Goal: Task Accomplishment & Management: Manage account settings

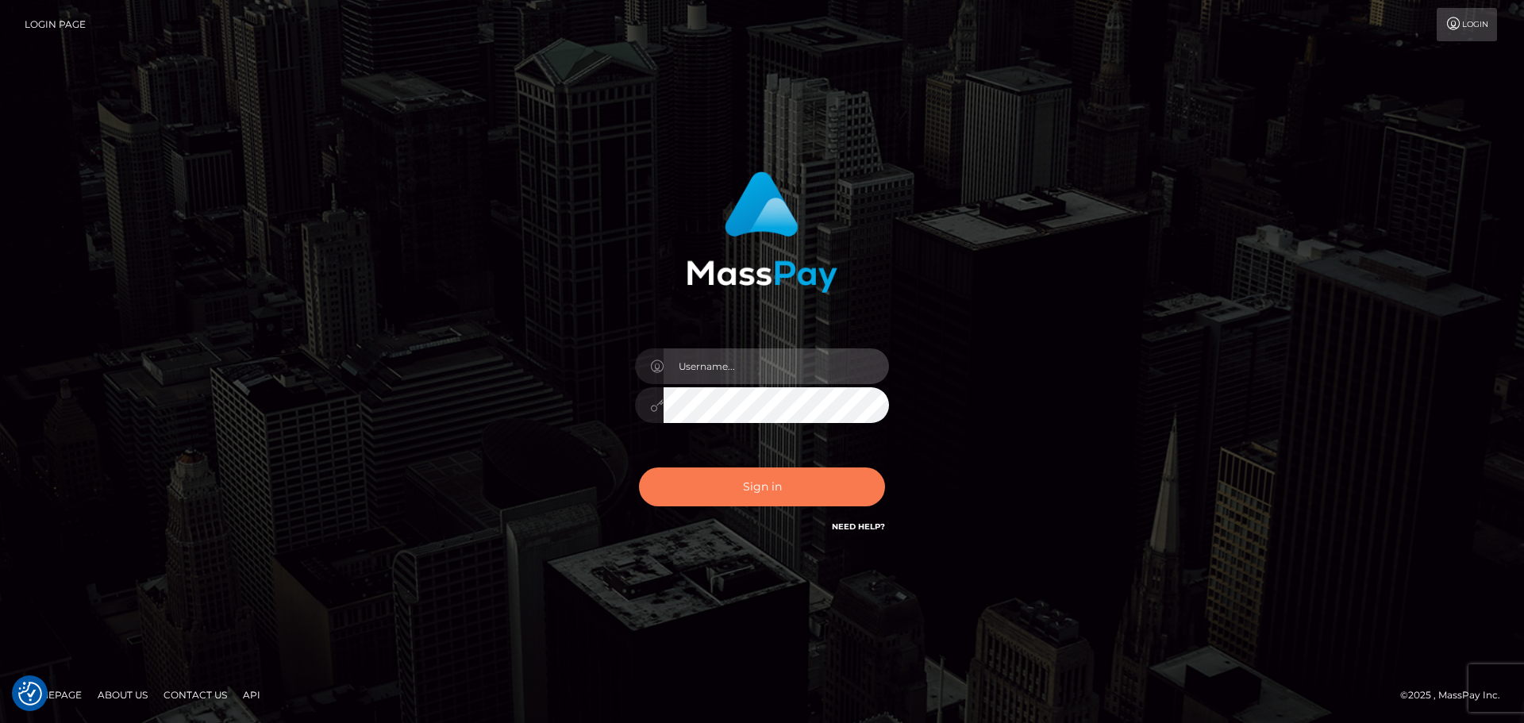
type input "[PERSON_NAME]"
click at [749, 488] on button "Sign in" at bounding box center [762, 487] width 246 height 39
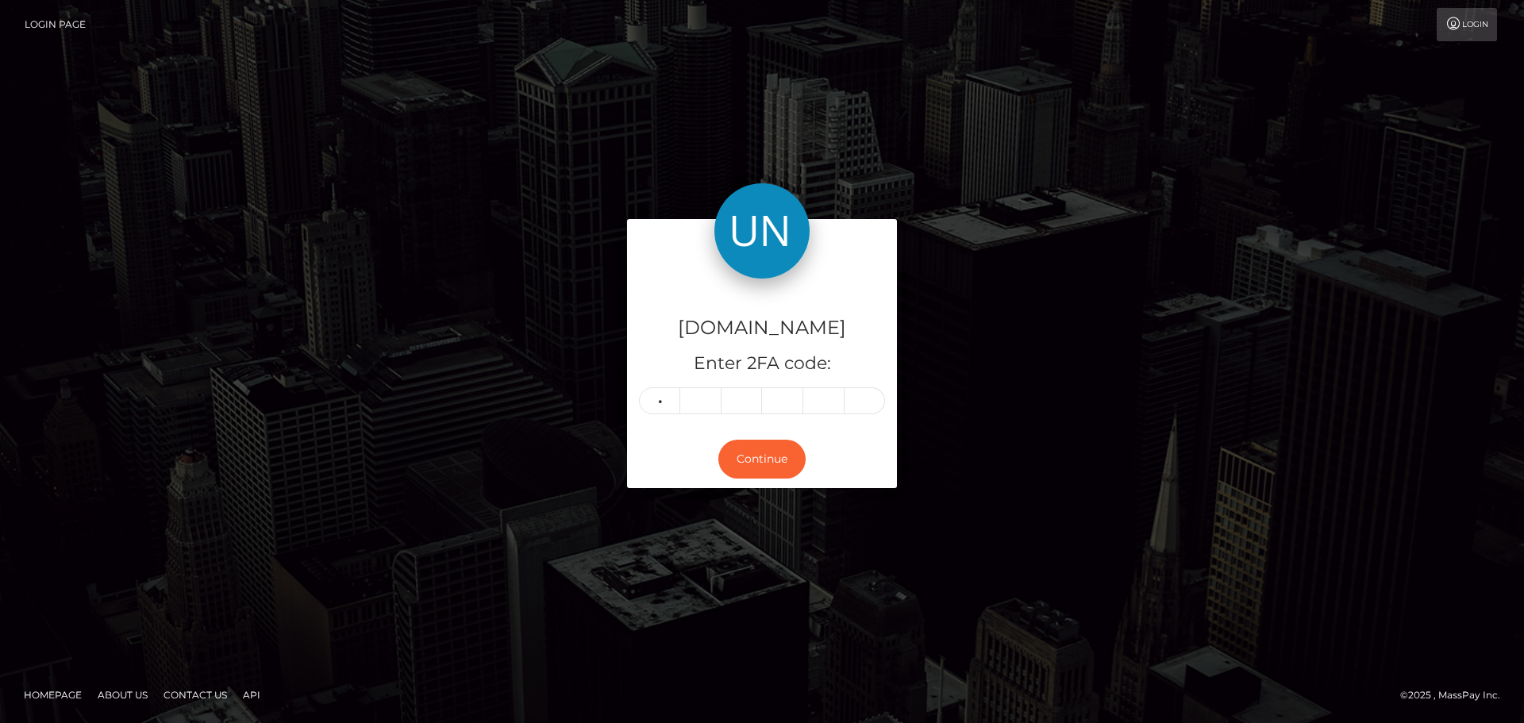
type input "6"
type input "5"
type input "9"
type input "7"
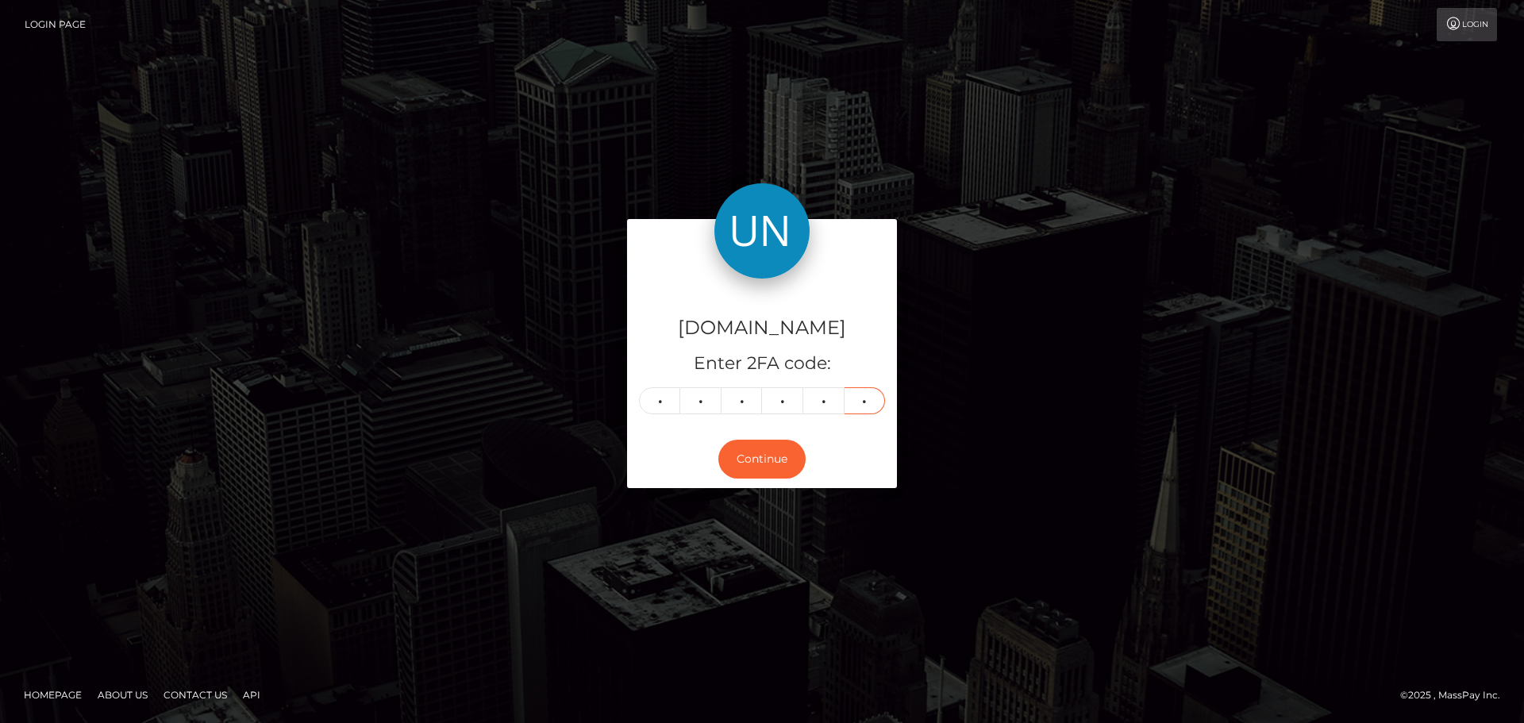
type input "8"
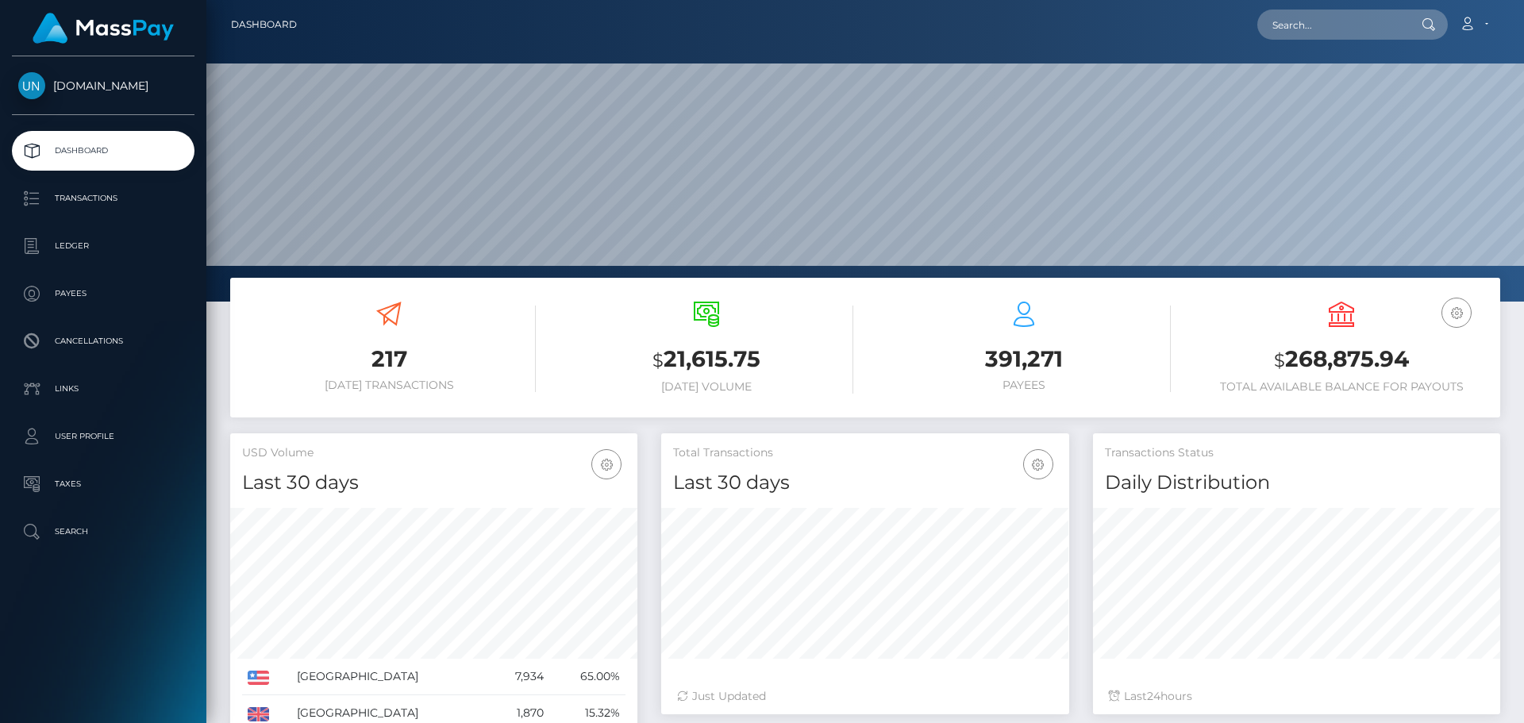
scroll to position [282, 408]
click at [1346, 20] on input "text" at bounding box center [1331, 25] width 149 height 30
paste input "sirlenespinal14@icloud.com"
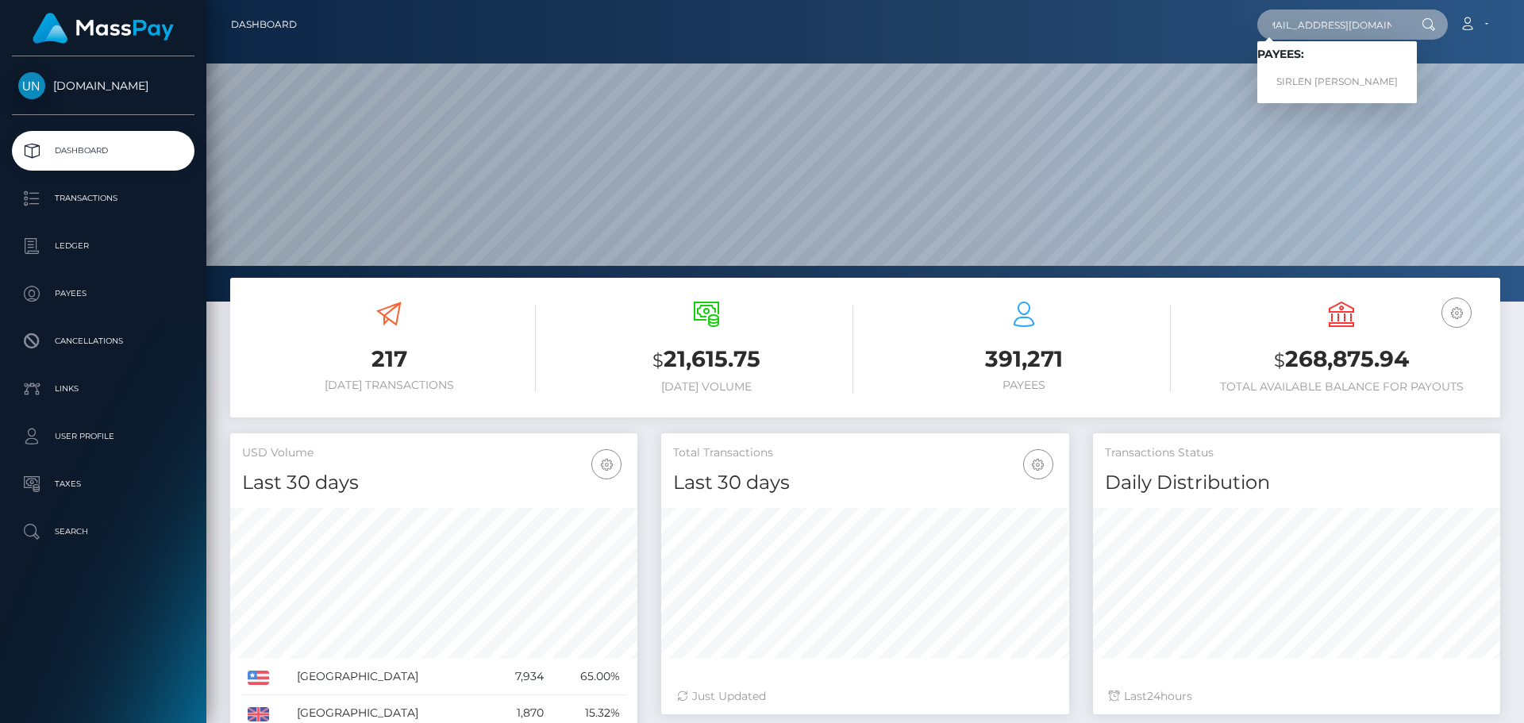
type input "sirlenespinal14@icloud.com"
click at [1327, 78] on link "SIRLEN SOFIA ESPINAL VILORIO" at bounding box center [1337, 81] width 160 height 29
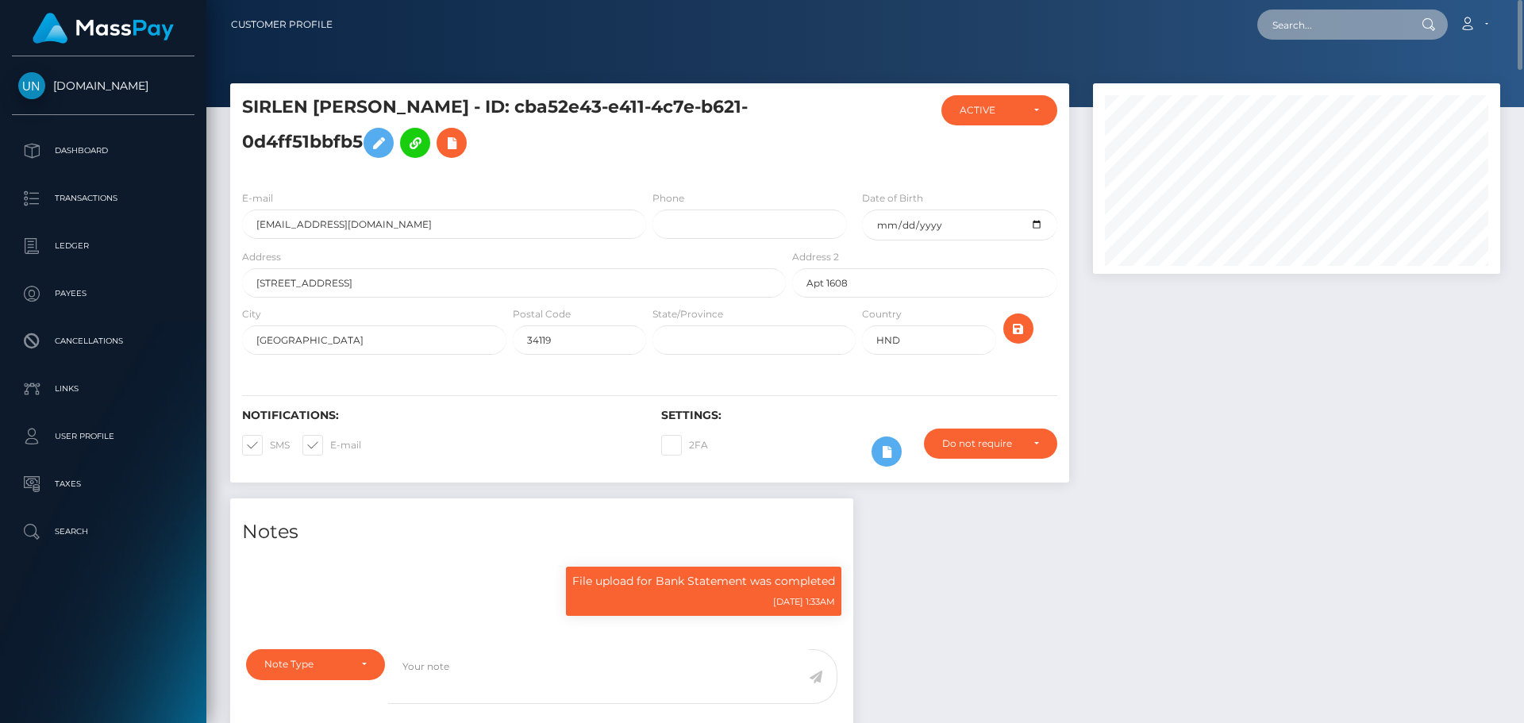
click at [1350, 33] on input "text" at bounding box center [1331, 25] width 149 height 30
paste input "x6zq5fyn8g@privaterelay.appleid.com"
type input "x6zq5fyn8g@privaterelay.appleid.com"
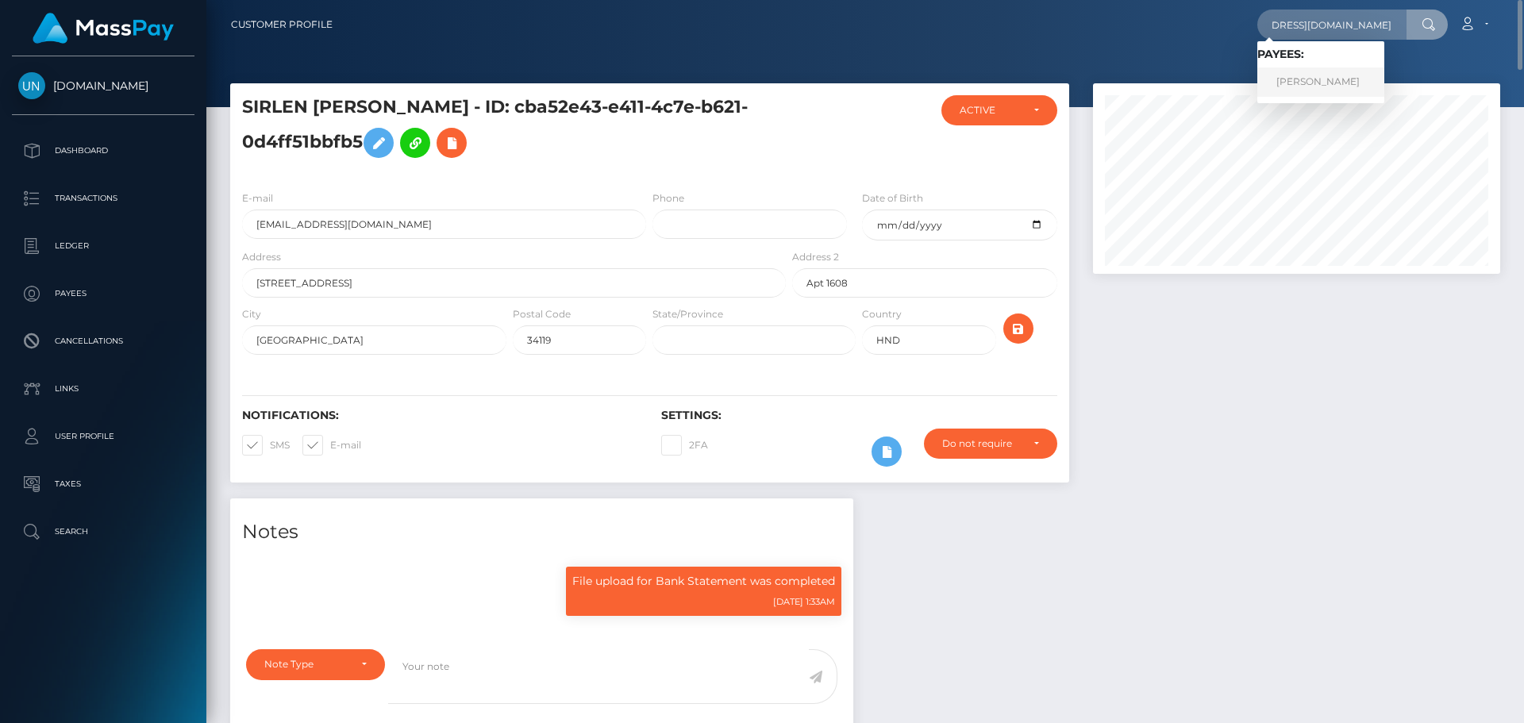
click at [1319, 82] on link "MILLY LEIGH ROBERTS" at bounding box center [1320, 81] width 127 height 29
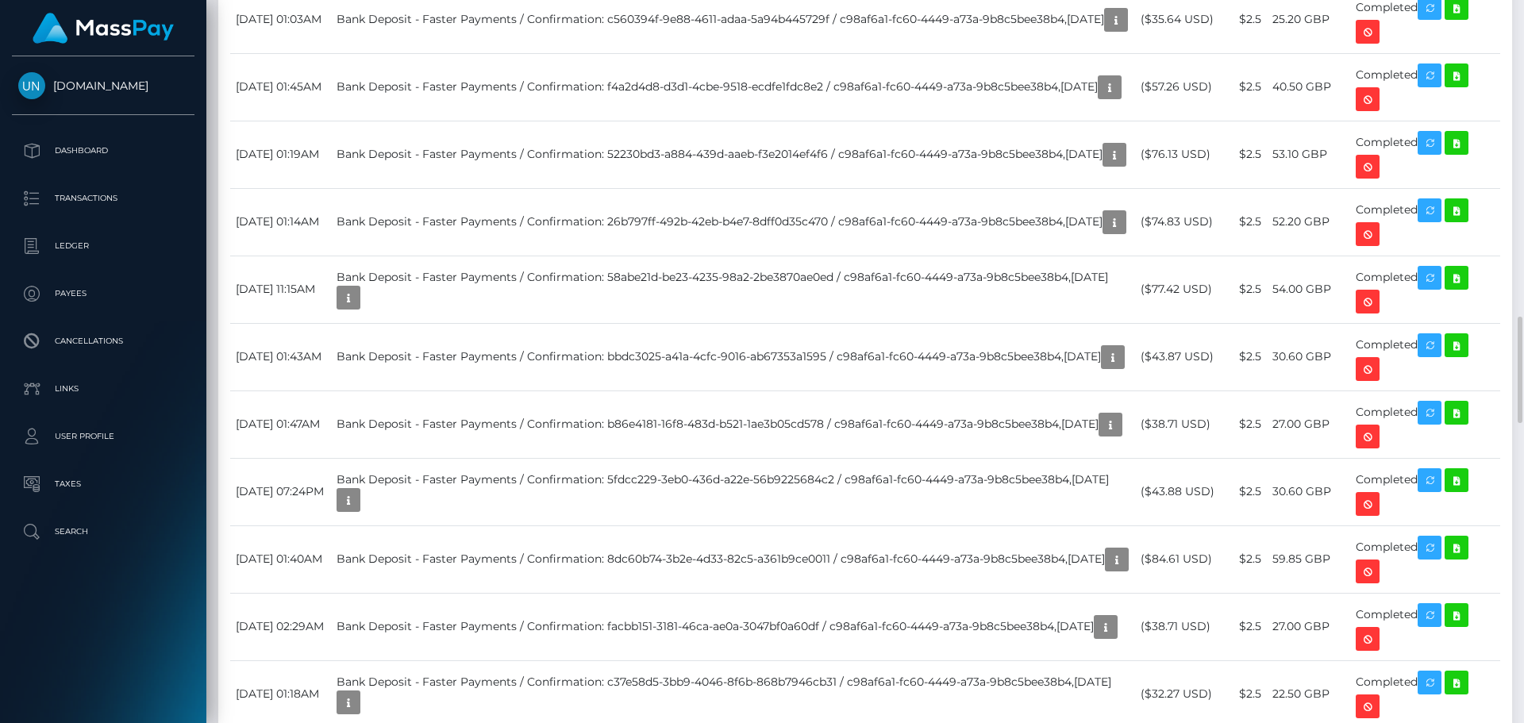
scroll to position [2540, 0]
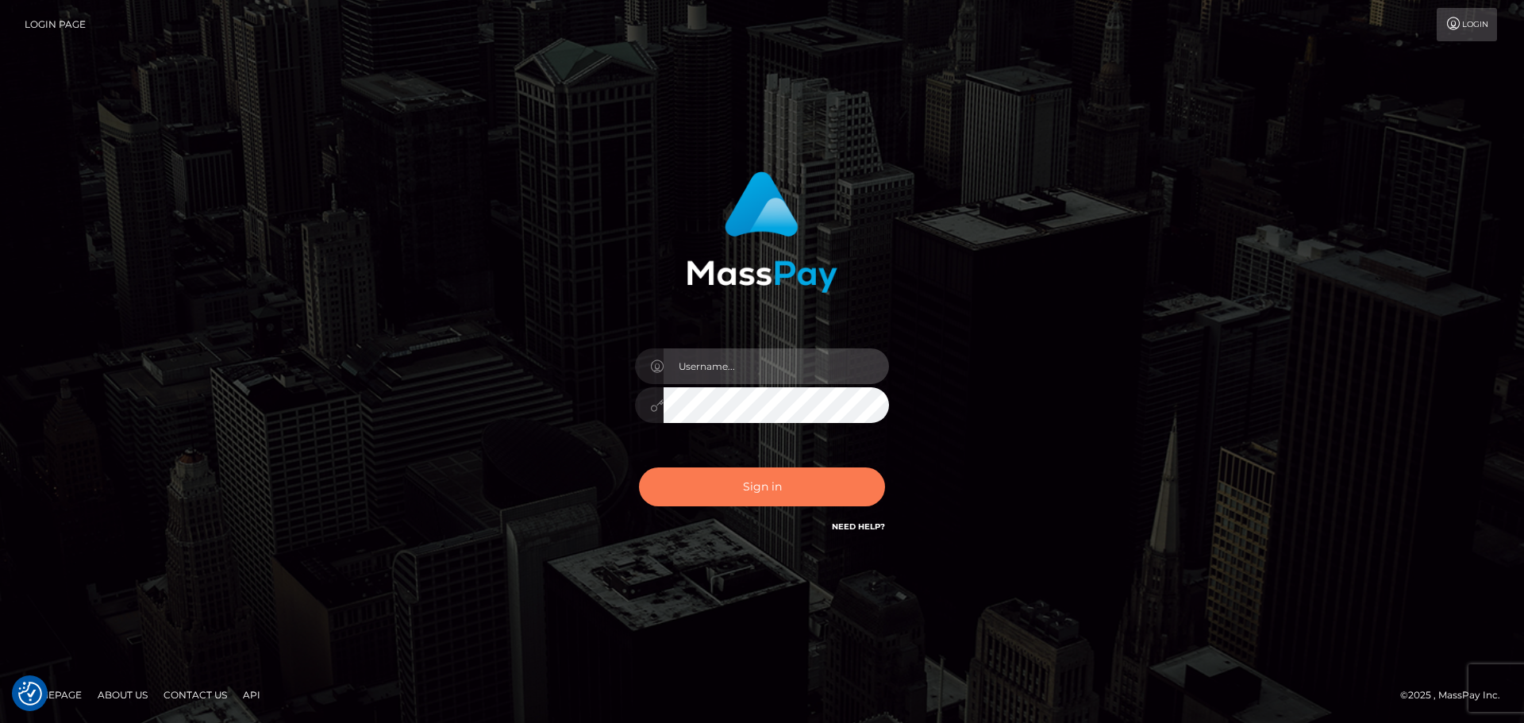
type input "Yassine Slimene"
click at [737, 475] on button "Sign in" at bounding box center [762, 487] width 246 height 39
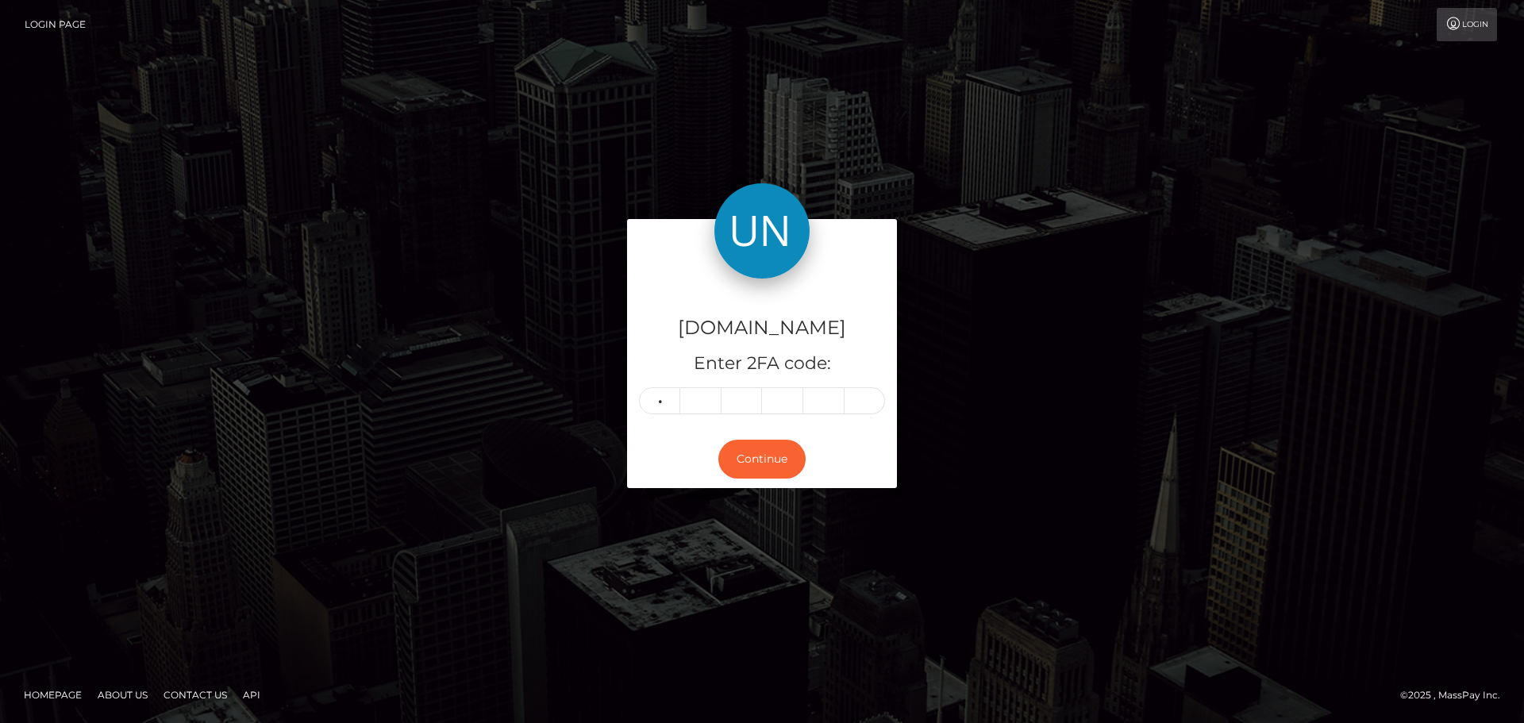
type input "6"
type input "7"
type input "3"
type input "9"
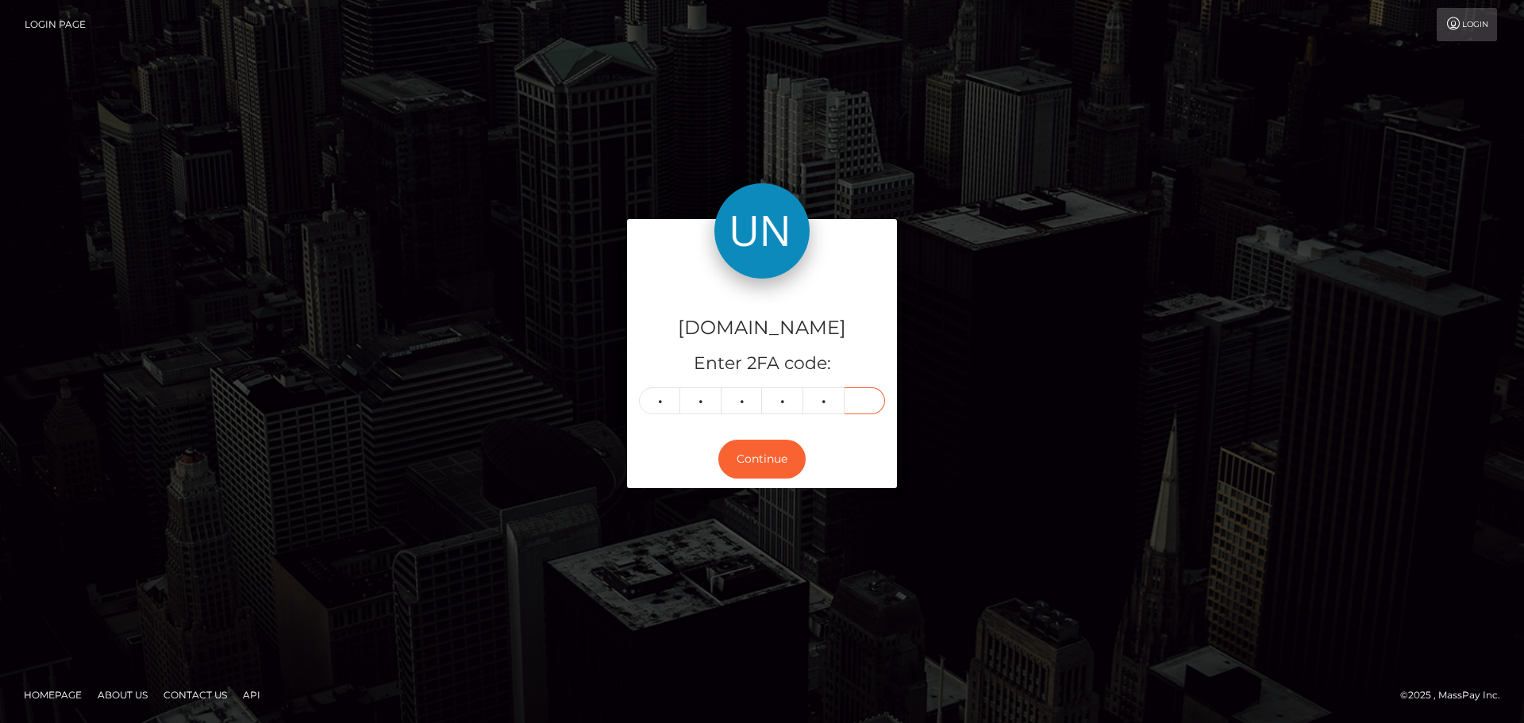
type input "6"
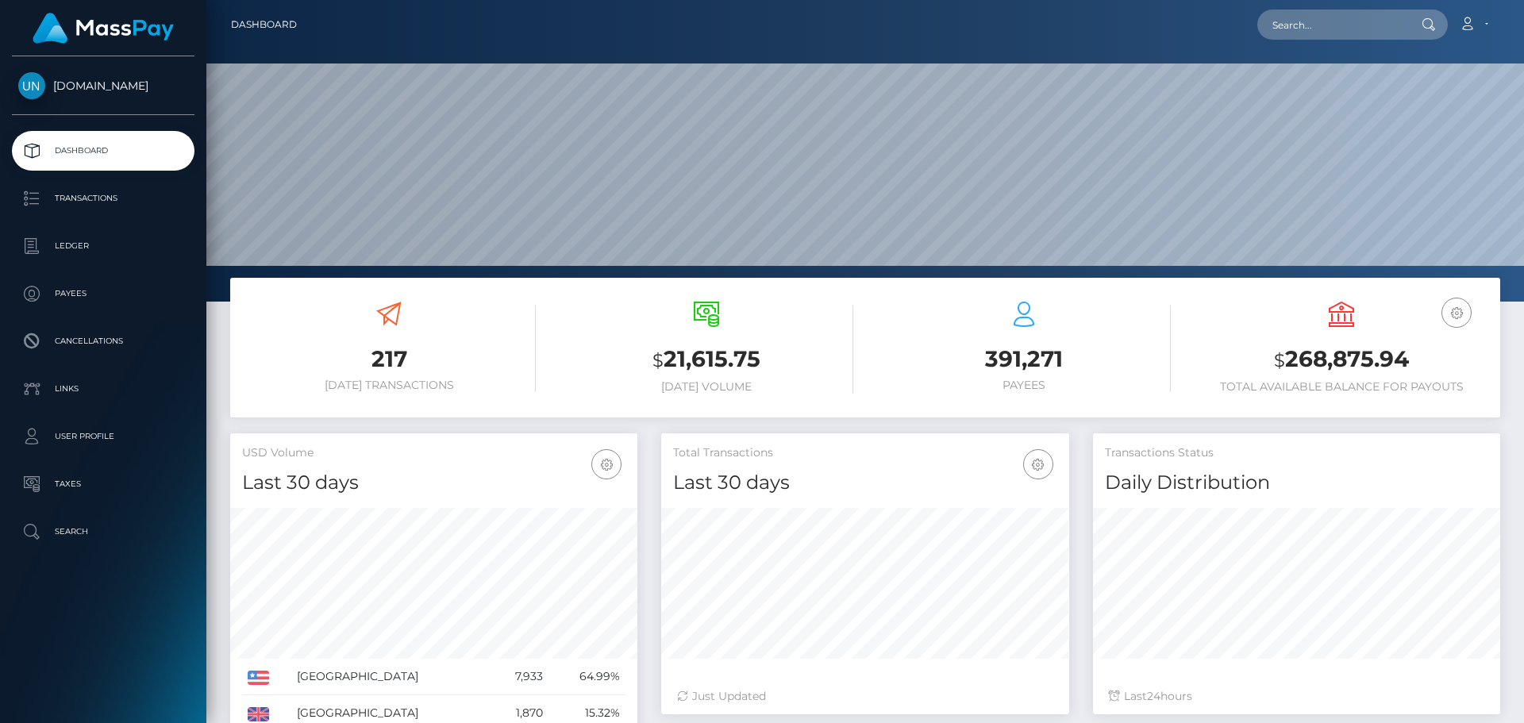
scroll to position [282, 408]
click at [1300, 29] on input "text" at bounding box center [1331, 25] width 149 height 30
paste input "samiirr_aaaa@icloud.com"
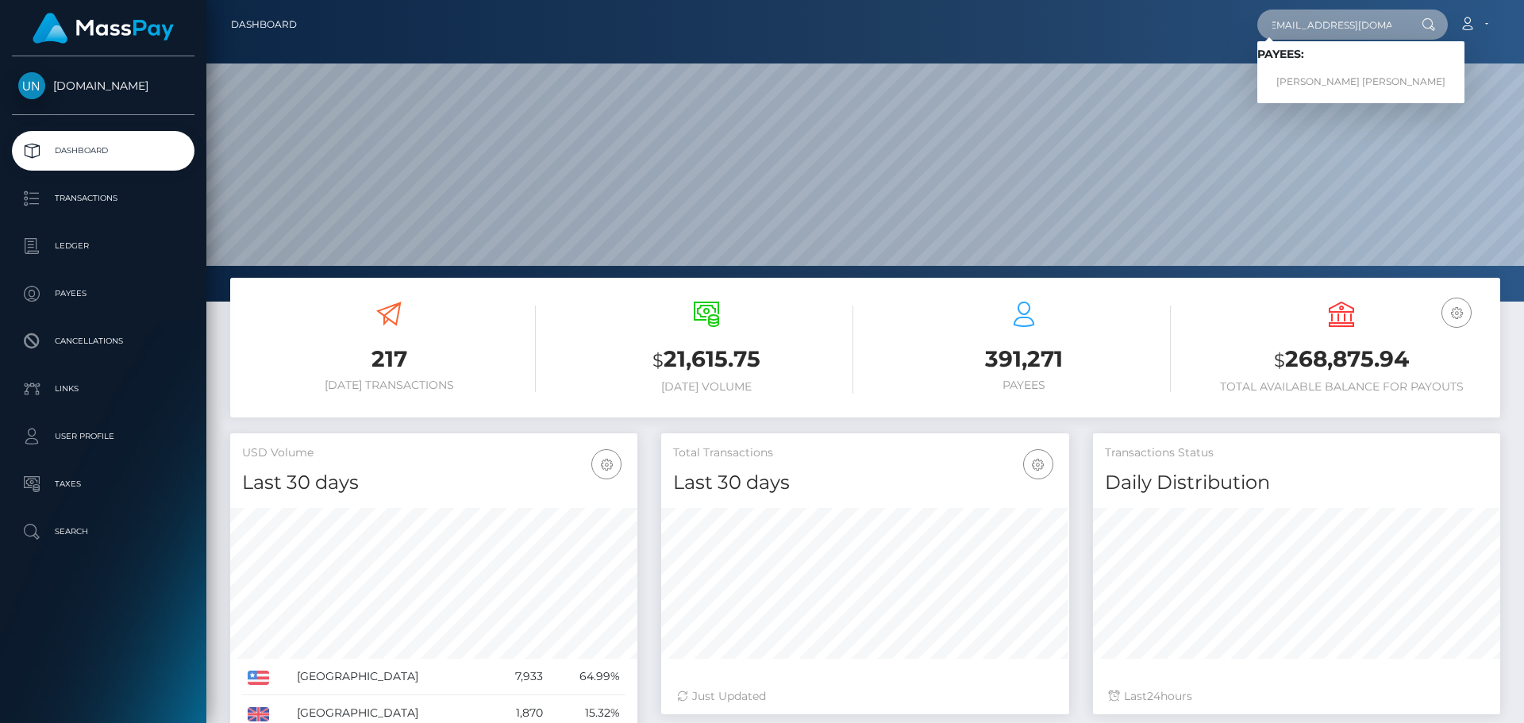
type input "samiirr_aaaa@icloud.com"
click at [1351, 101] on div "Loading... Loading... Payees: SAMIRA ZARAI GONZALEZ" at bounding box center [1360, 72] width 207 height 62
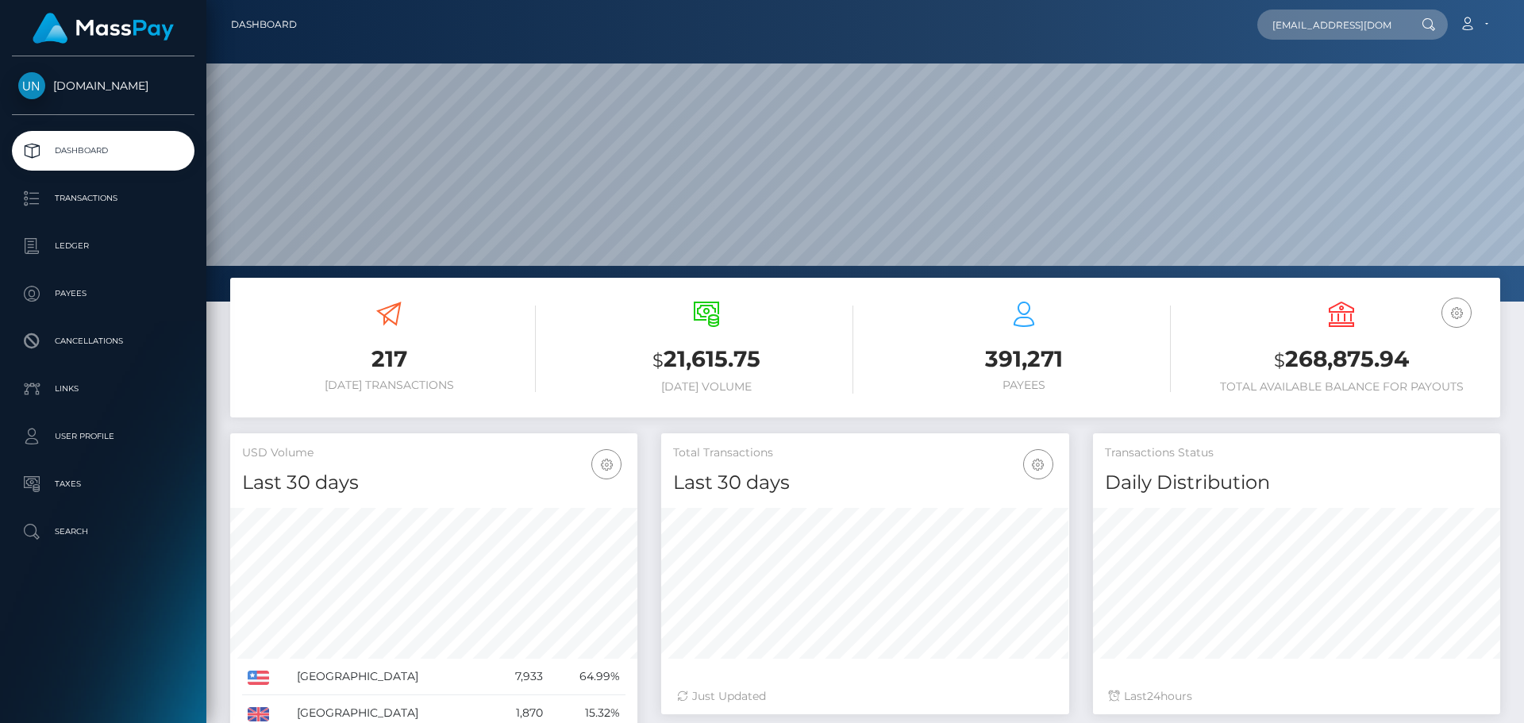
click at [1346, 5] on nav "Dashboard samiirr_aaaa@icloud.com Loading... Loading... Payees: SAMIRA ZARAI GO…" at bounding box center [865, 24] width 1318 height 49
click at [1341, 21] on input "samiirr_aaaa@icloud.com" at bounding box center [1331, 25] width 149 height 30
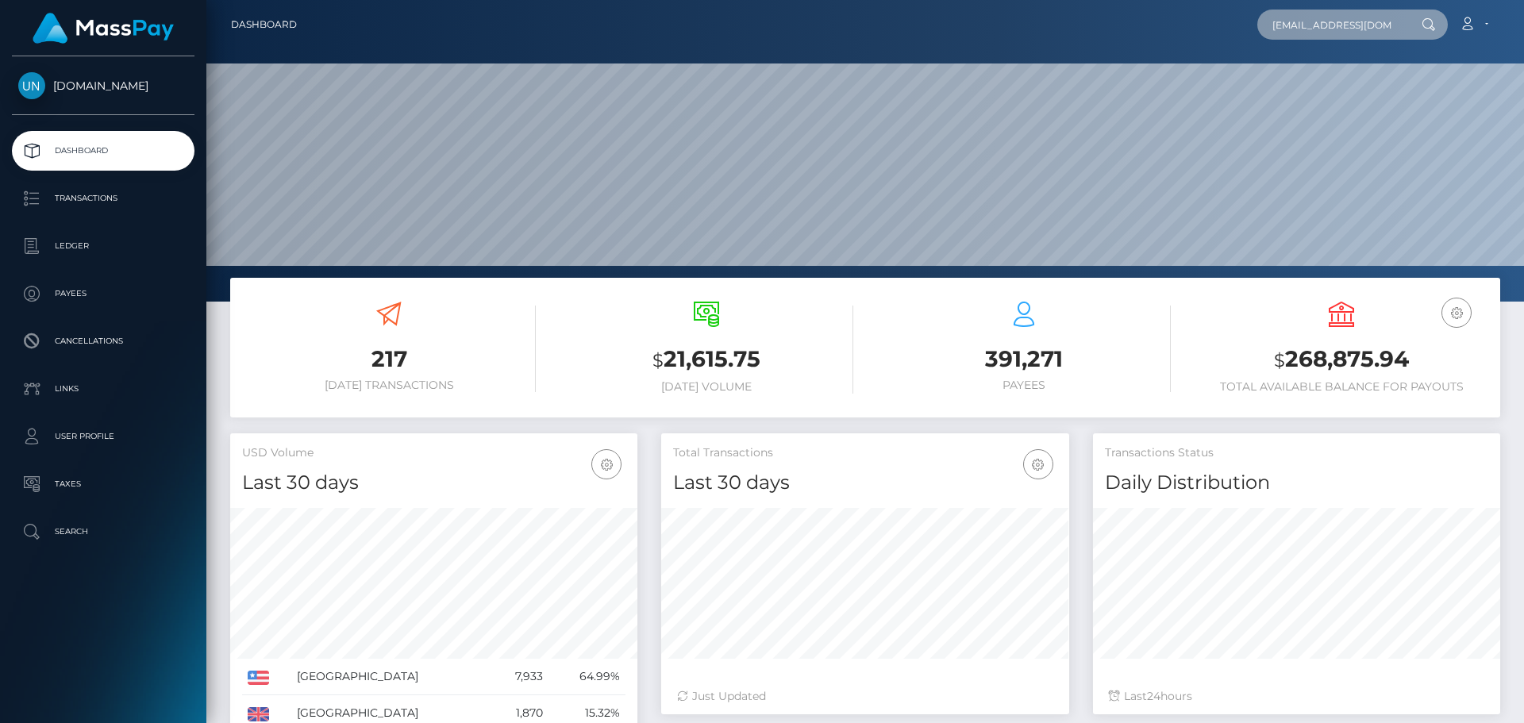
scroll to position [0, 6]
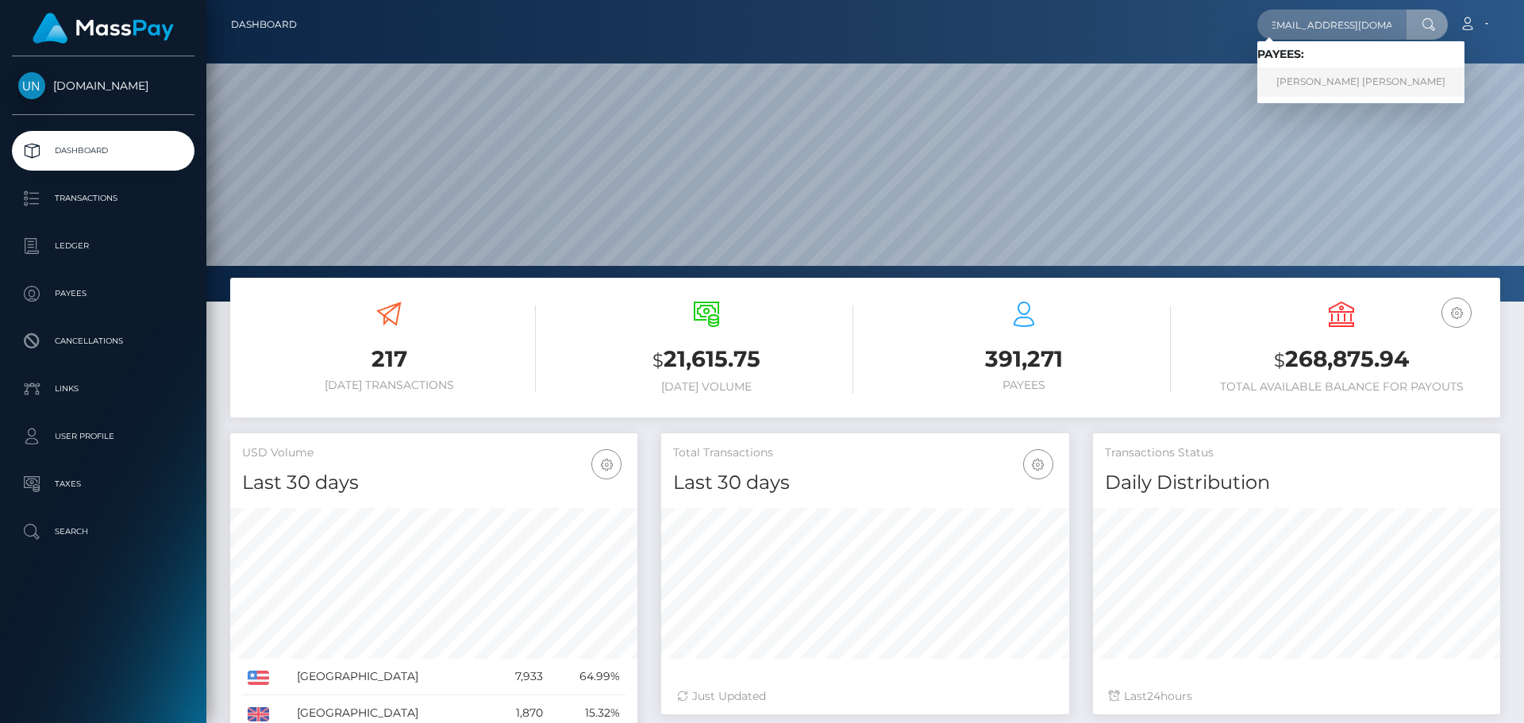
click at [1338, 79] on link "SAMIRA ZARAI GONZALEZ" at bounding box center [1360, 81] width 207 height 29
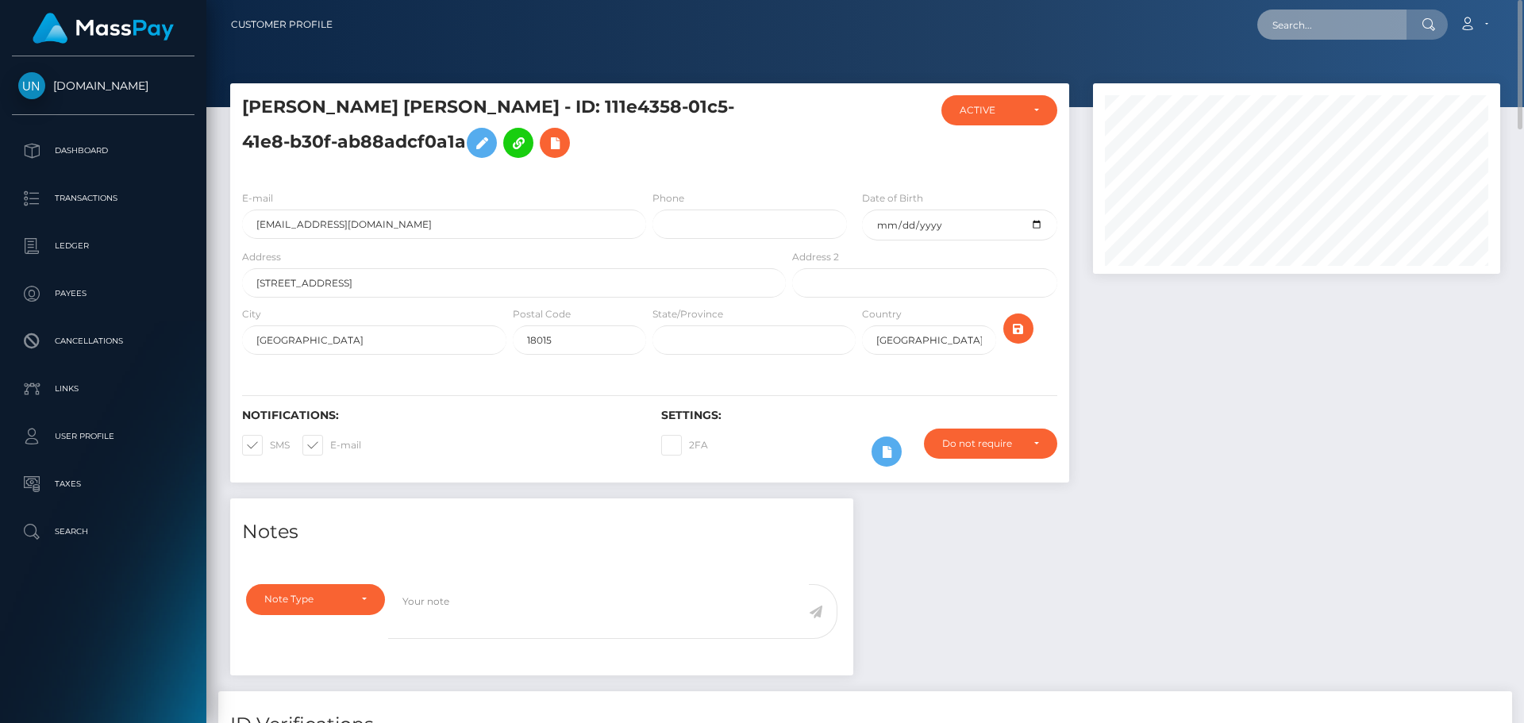
click at [1384, 28] on input "text" at bounding box center [1331, 25] width 149 height 30
paste input "pickeringshona88@gmail.com"
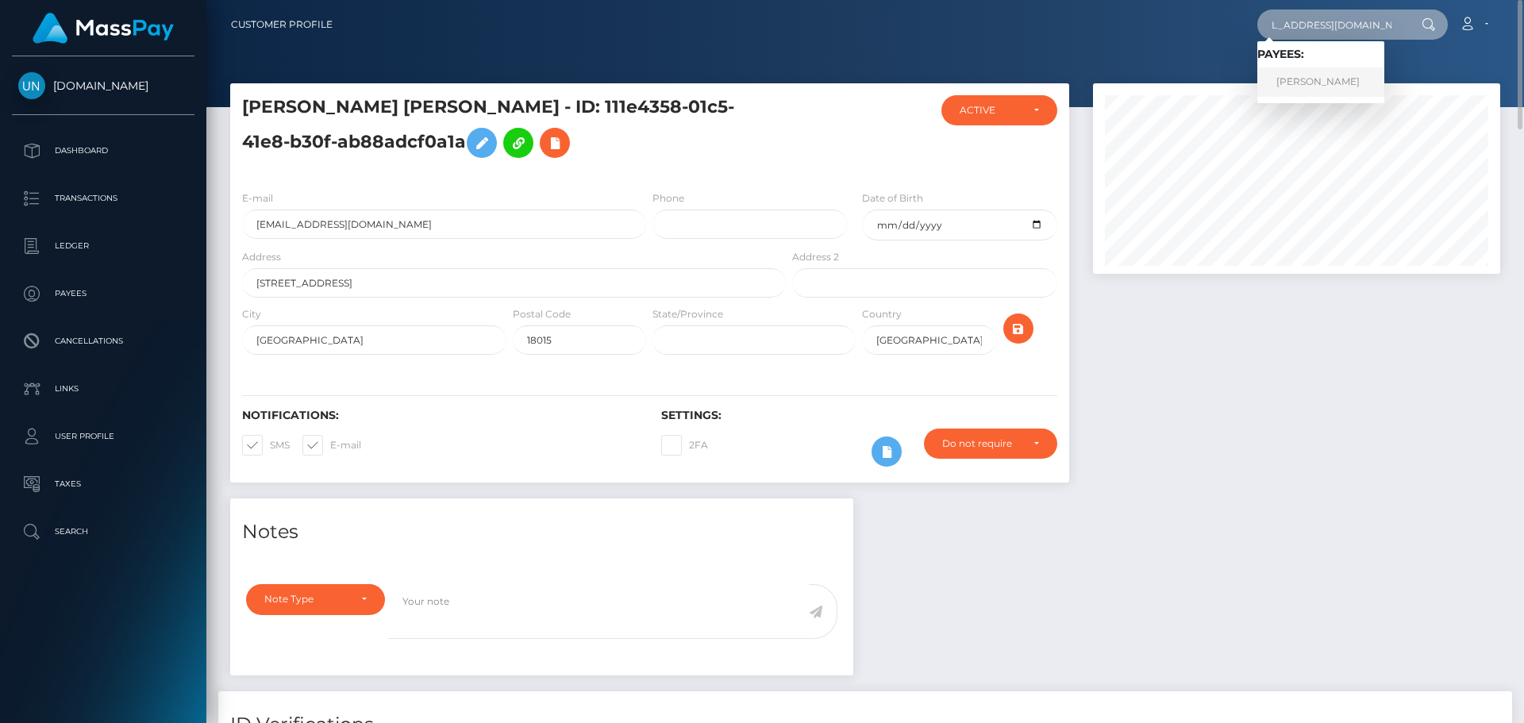
type input "pickeringshona88@gmail.com"
click at [1314, 75] on link "BILLY FRANCIS BRODERICK" at bounding box center [1320, 81] width 127 height 29
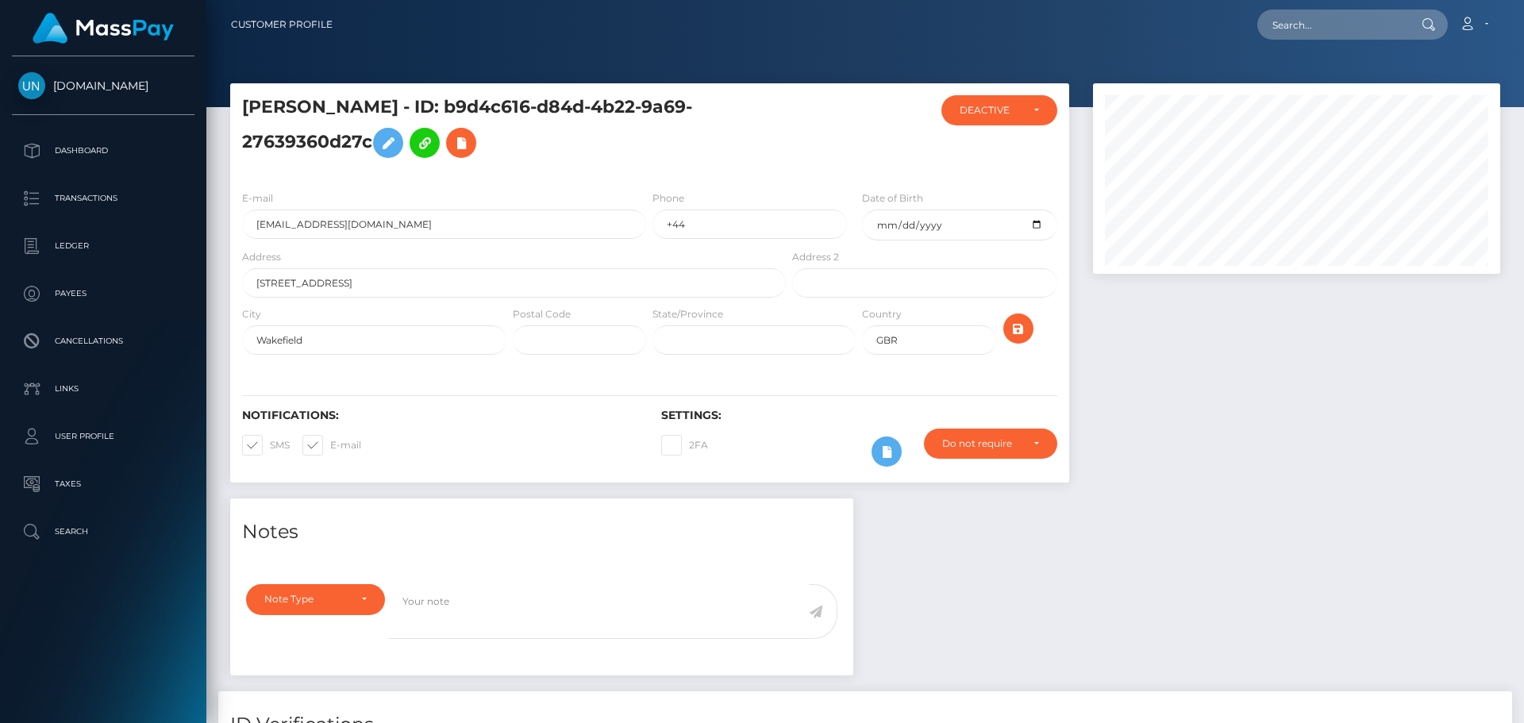
scroll to position [191, 408]
click at [417, 240] on div "E-mail [EMAIL_ADDRESS][DOMAIN_NAME]" at bounding box center [439, 219] width 419 height 59
click at [418, 236] on input "pickeringshona88@gmail.com" at bounding box center [444, 224] width 404 height 29
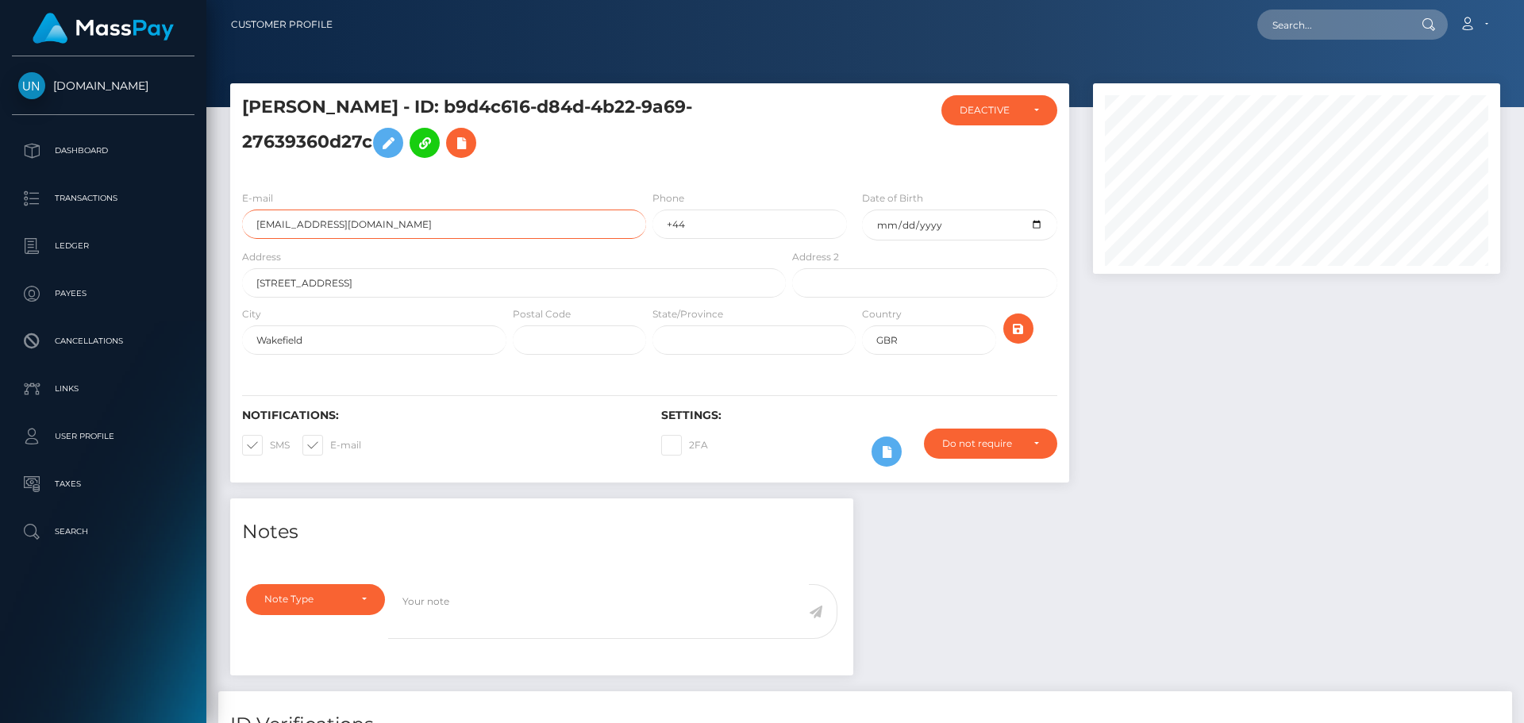
click at [418, 236] on input "pickeringshona88@gmail.com" at bounding box center [444, 224] width 404 height 29
drag, startPoint x: 544, startPoint y: 106, endPoint x: 421, endPoint y: 135, distance: 126.5
click at [421, 135] on h5 "BILLY FRANCIS BRODERICK - ID: b9d4c616-d84d-4b22-9a69-27639360d27c" at bounding box center [509, 130] width 535 height 71
copy h5 "b9d4c616-d84d-4b22-9a69-27639360d27c"
click at [626, 624] on textarea at bounding box center [598, 611] width 421 height 55
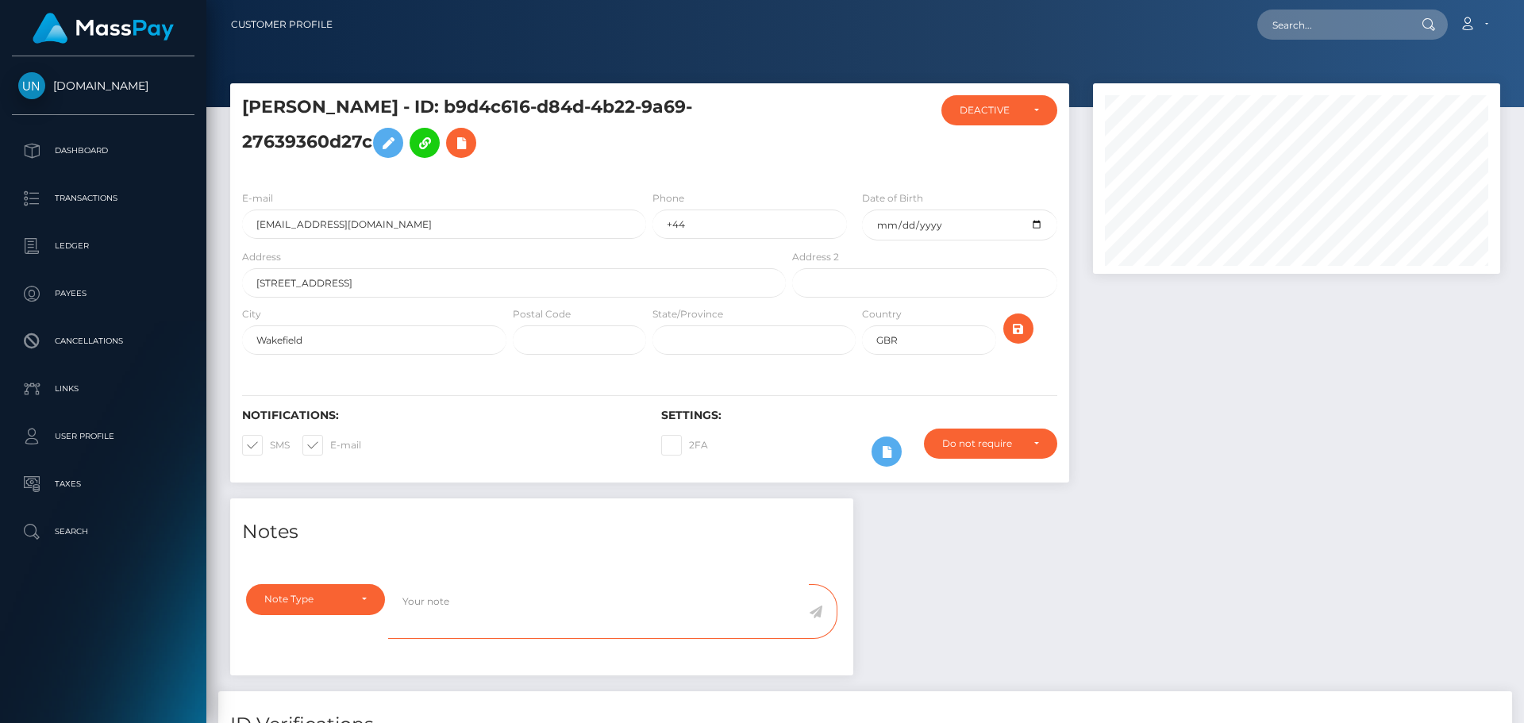
paste textarea "b9d4c616-d84d-4b22-9a69-27639360d27c"
type textarea "b9d4c616-d84d-4b22-9a69-27639360d27c"
click at [618, 612] on textarea "b9d4c616-d84d-4b22-9a69-27639360d27c" at bounding box center [598, 611] width 421 height 55
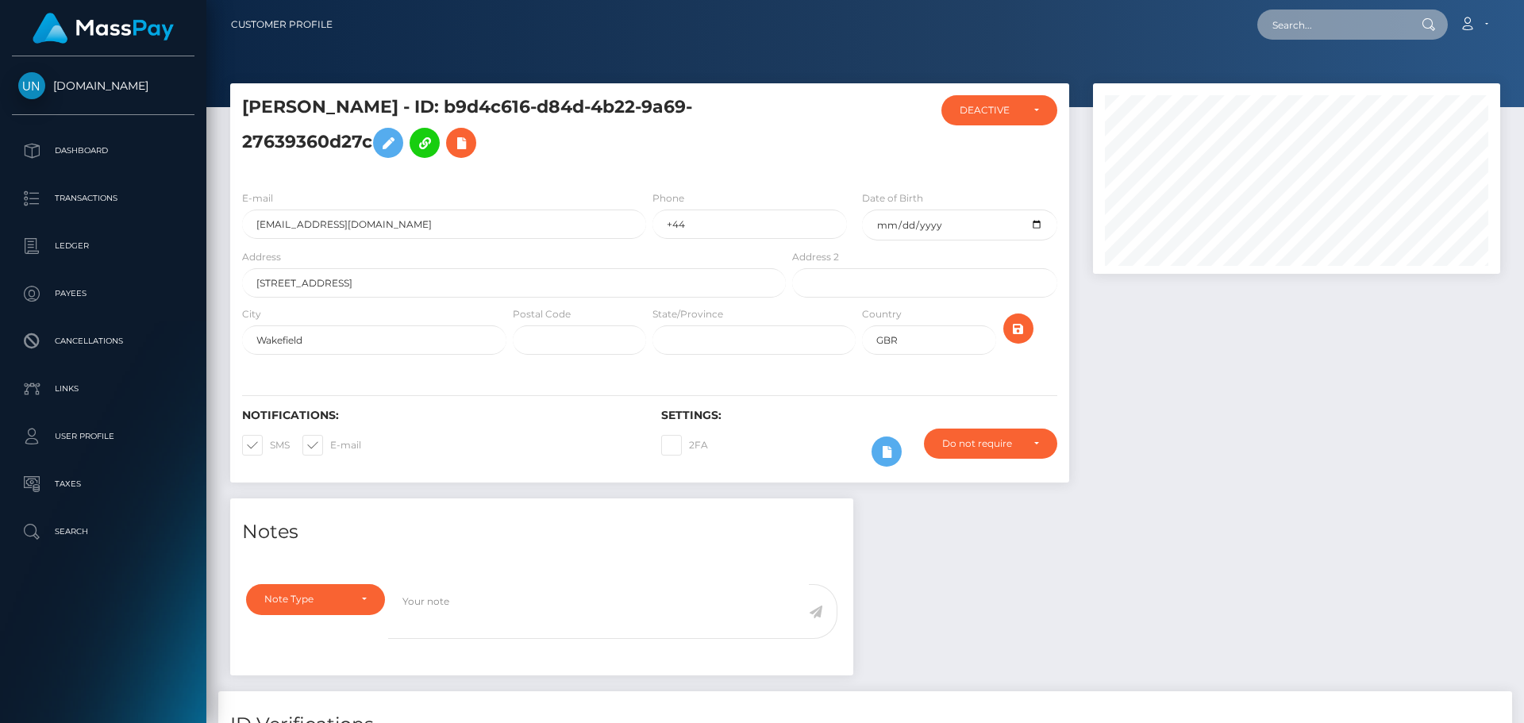
click at [1315, 36] on input "text" at bounding box center [1331, 25] width 149 height 30
paste input "mattzweig96@gmail.com"
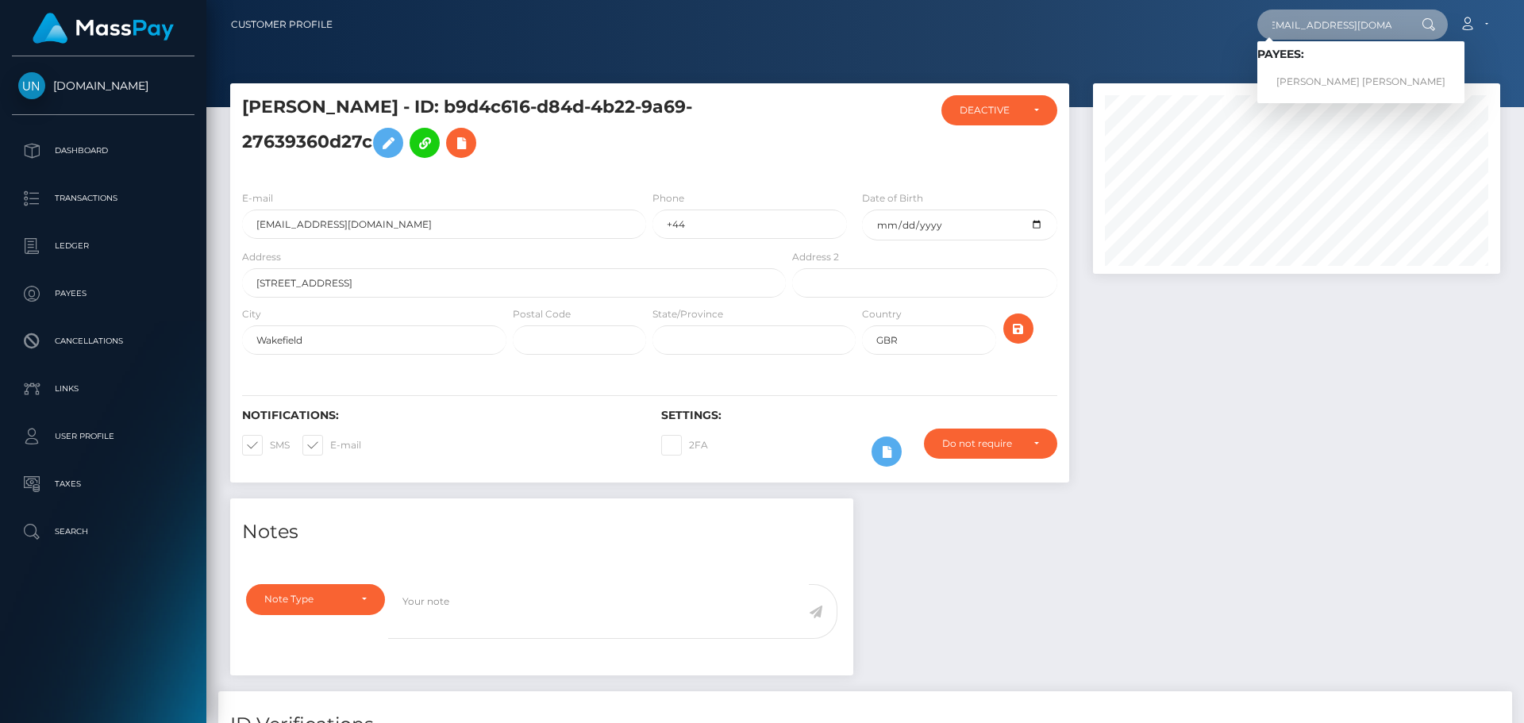
type input "mattzweig96@gmail.com"
click at [1300, 84] on link "MATTHEW LEONARD ZWEIG" at bounding box center [1360, 81] width 207 height 29
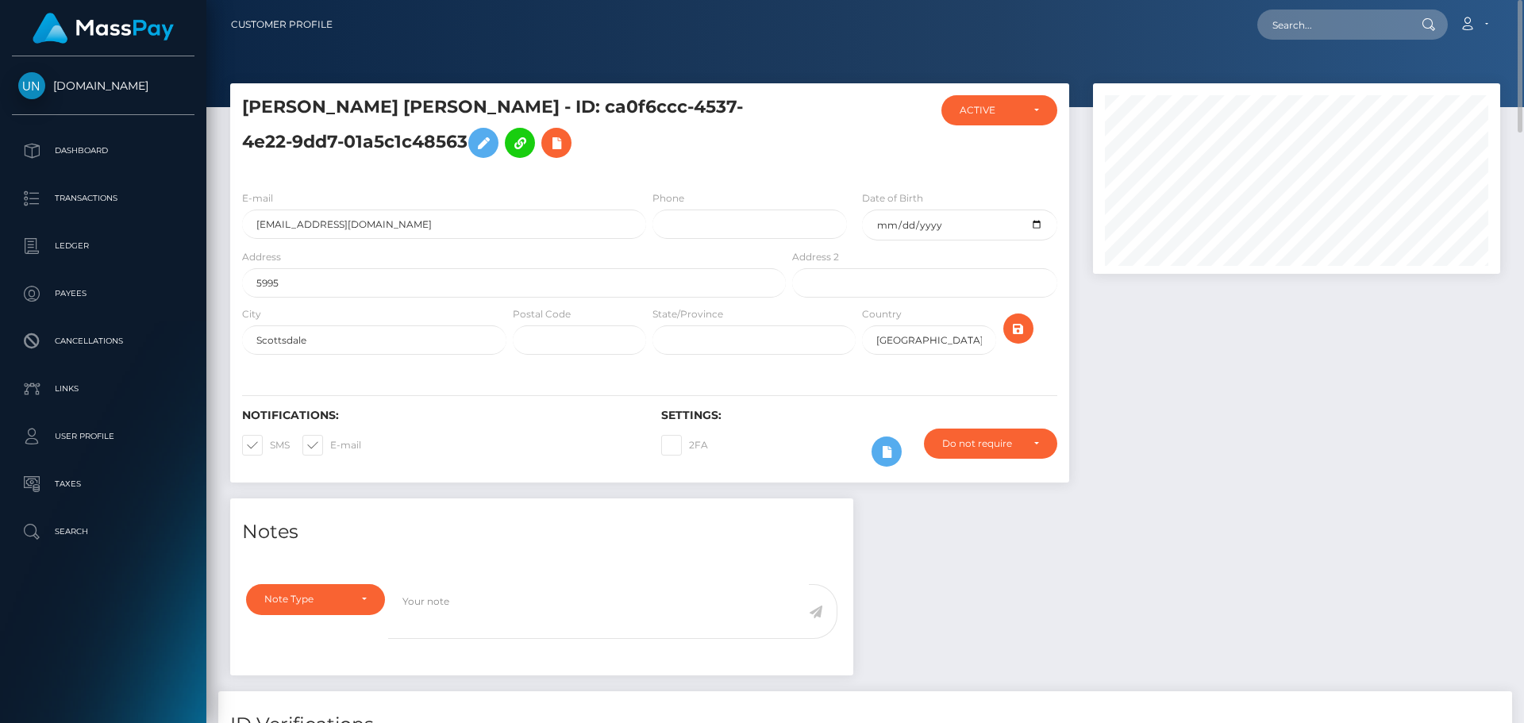
drag, startPoint x: 1338, startPoint y: 41, endPoint x: 1334, endPoint y: 23, distance: 18.7
click at [1338, 41] on nav "Customer Profile Loading... Loading... Account" at bounding box center [865, 24] width 1318 height 49
click at [1334, 21] on input "text" at bounding box center [1331, 25] width 149 height 30
paste input "[EMAIL_ADDRESS][DOMAIN_NAME]"
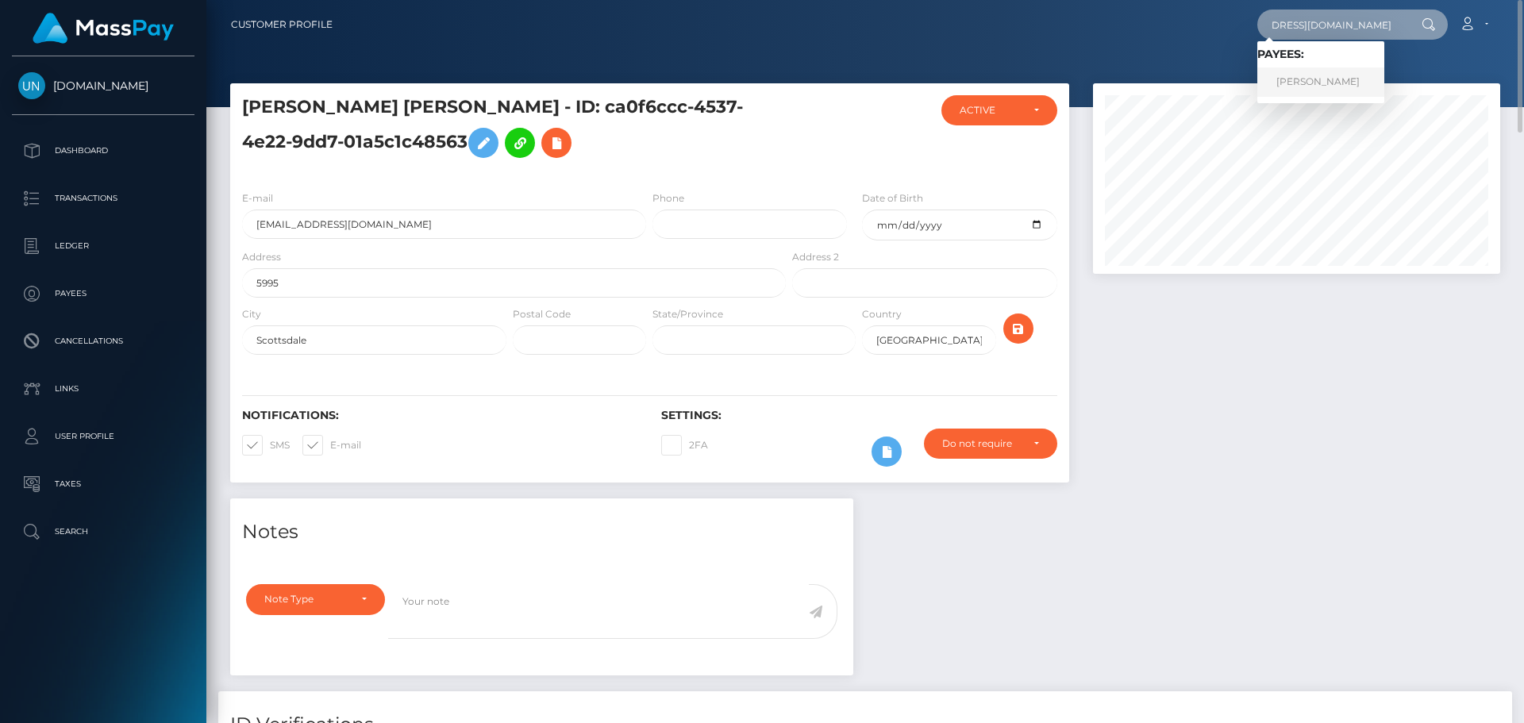
type input "[EMAIL_ADDRESS][DOMAIN_NAME]"
click at [1346, 82] on link "JOICIARA AUGUSTE" at bounding box center [1320, 81] width 127 height 29
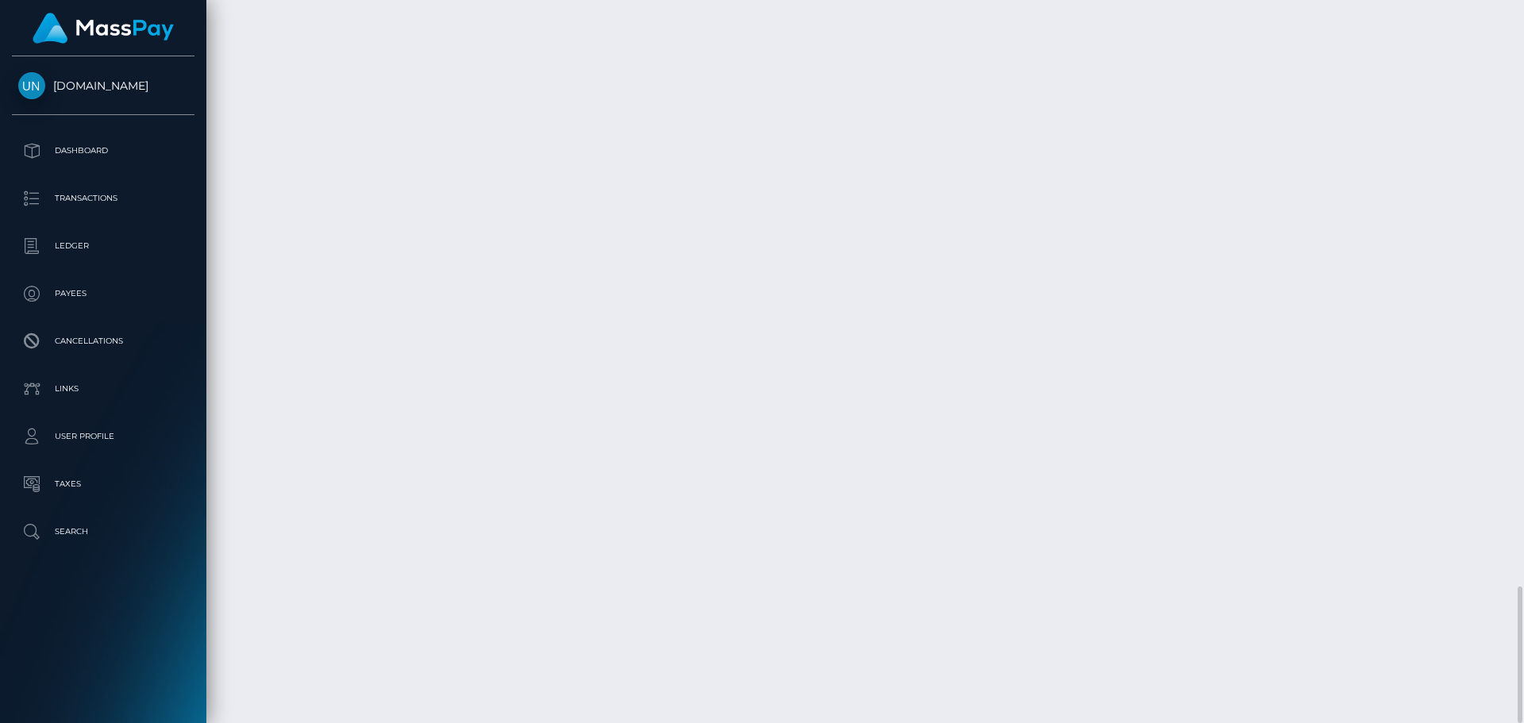
scroll to position [191, 408]
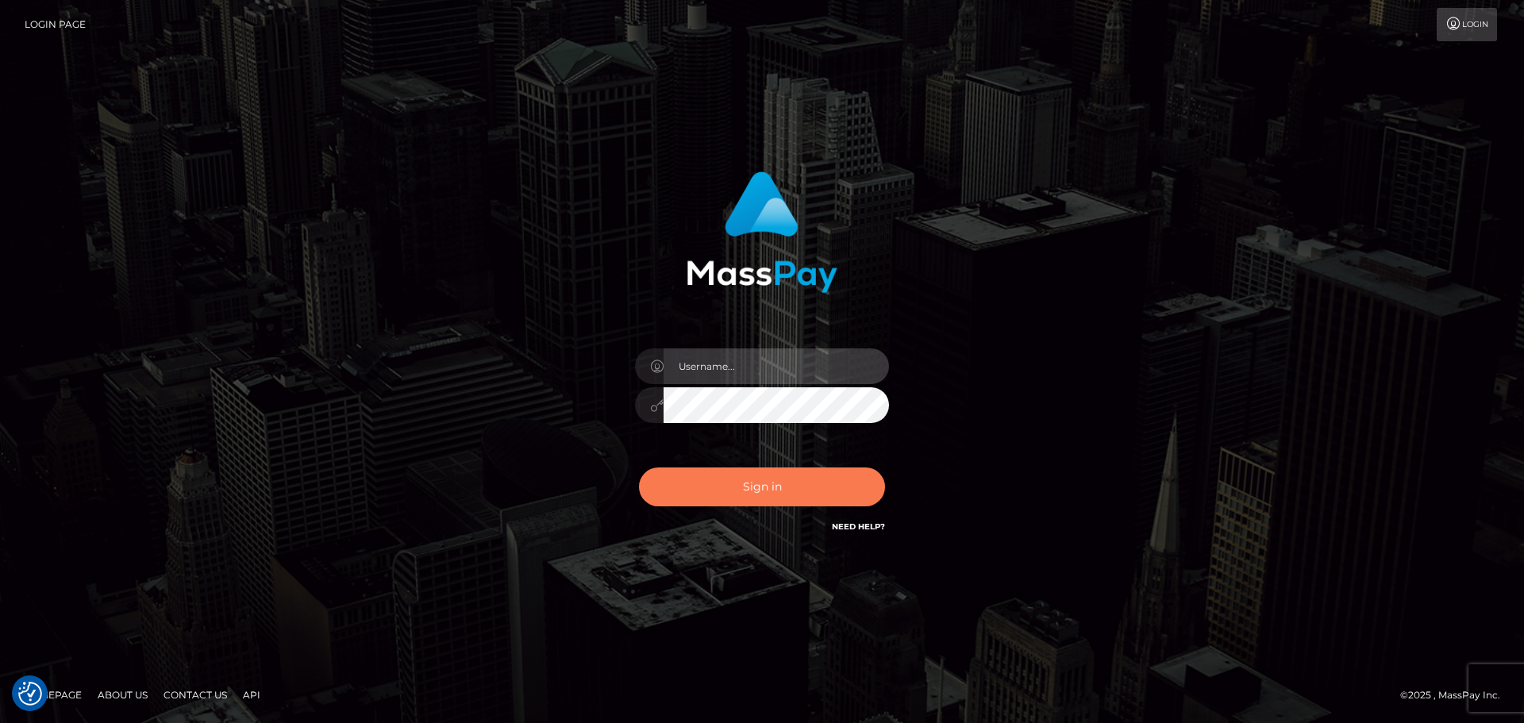
type input "[PERSON_NAME]"
click at [679, 489] on button "Sign in" at bounding box center [762, 487] width 246 height 39
type input "Yassine Slimene"
click at [777, 491] on button "Sign in" at bounding box center [762, 487] width 246 height 39
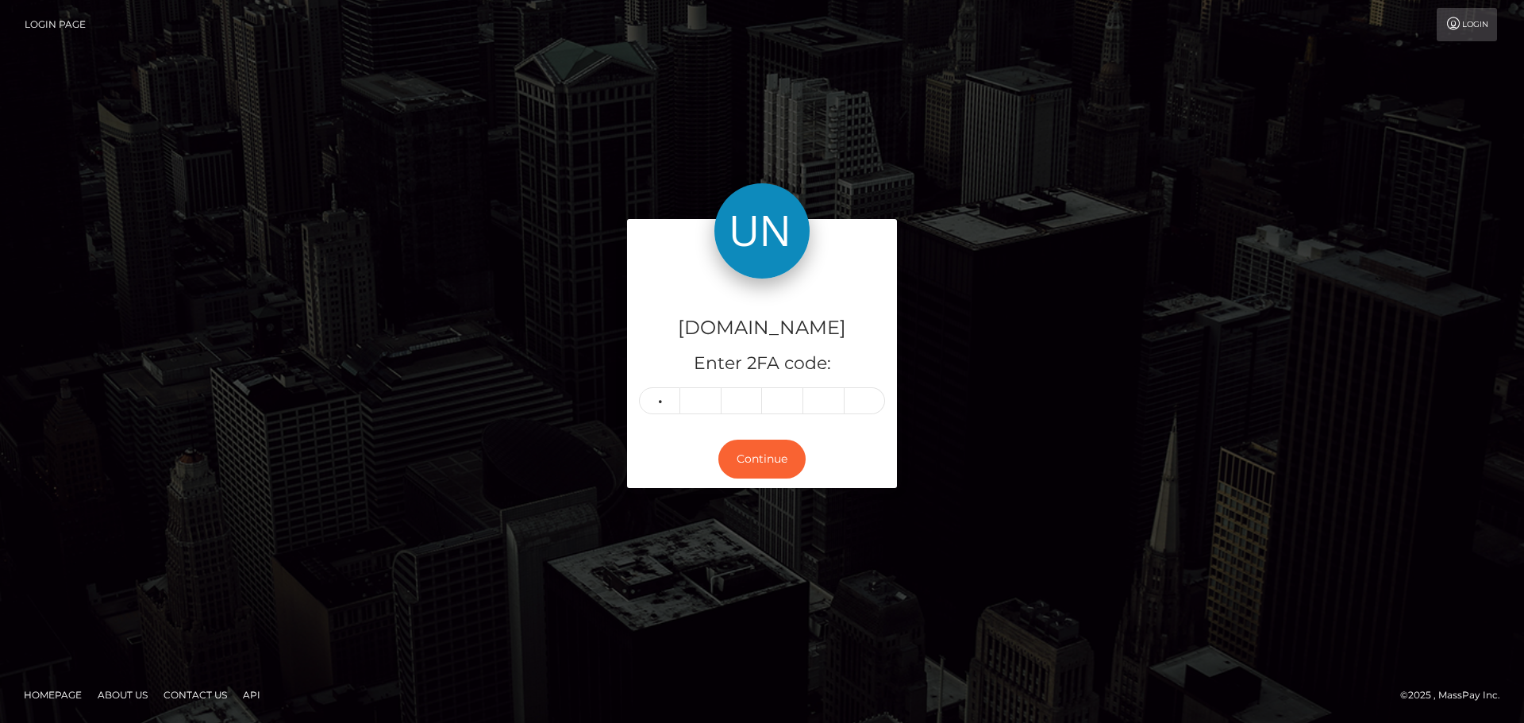
type input "4"
type input "3"
type input "9"
type input "2"
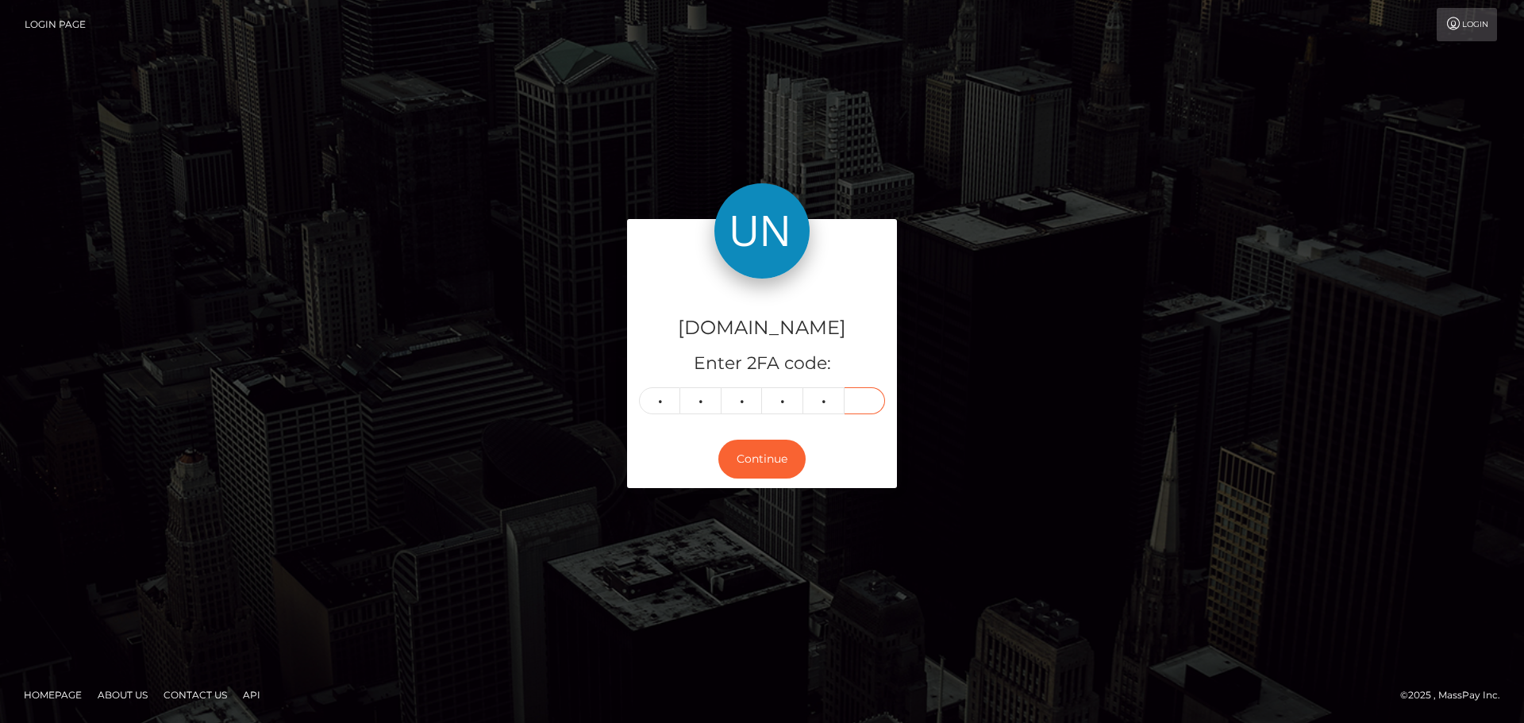
type input "9"
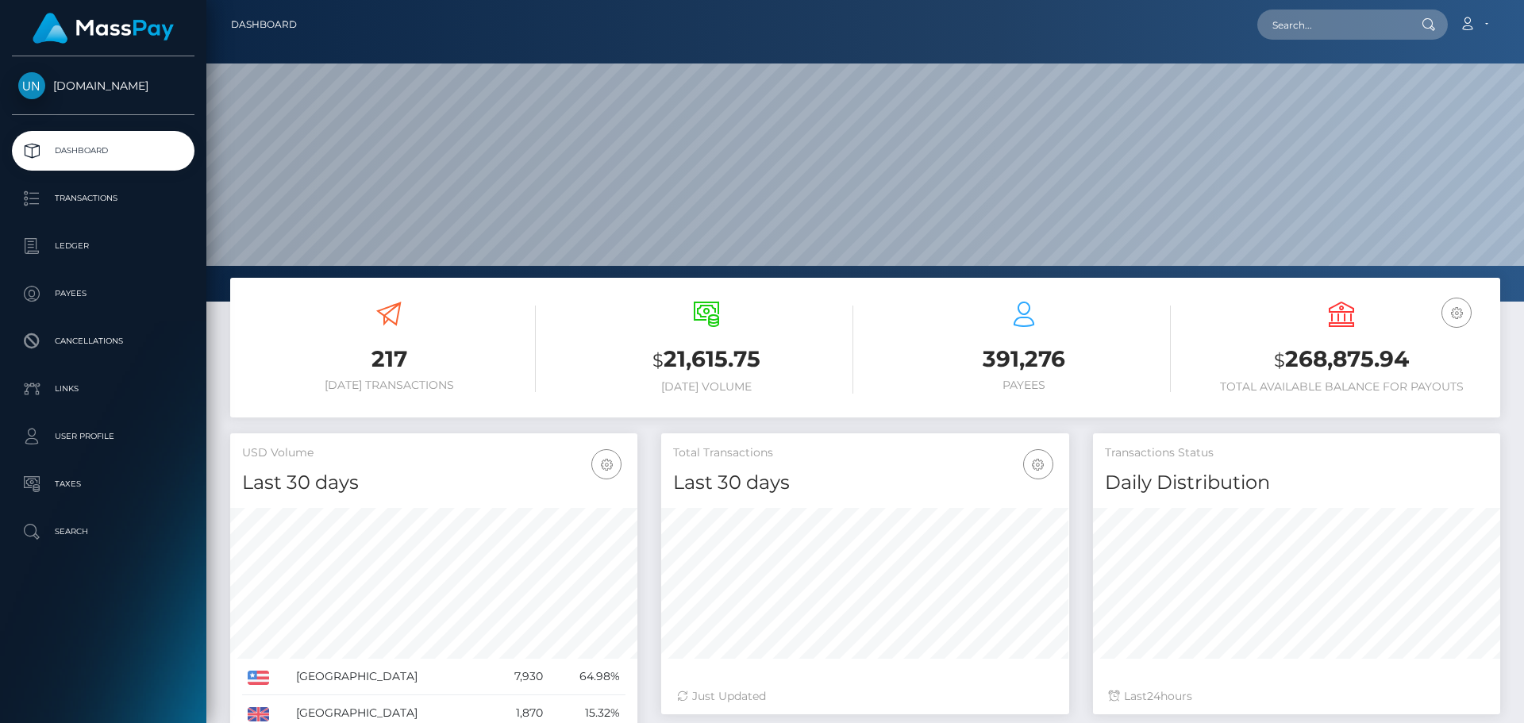
scroll to position [282, 408]
type input "[EMAIL_ADDRESS][DOMAIN_NAME]"
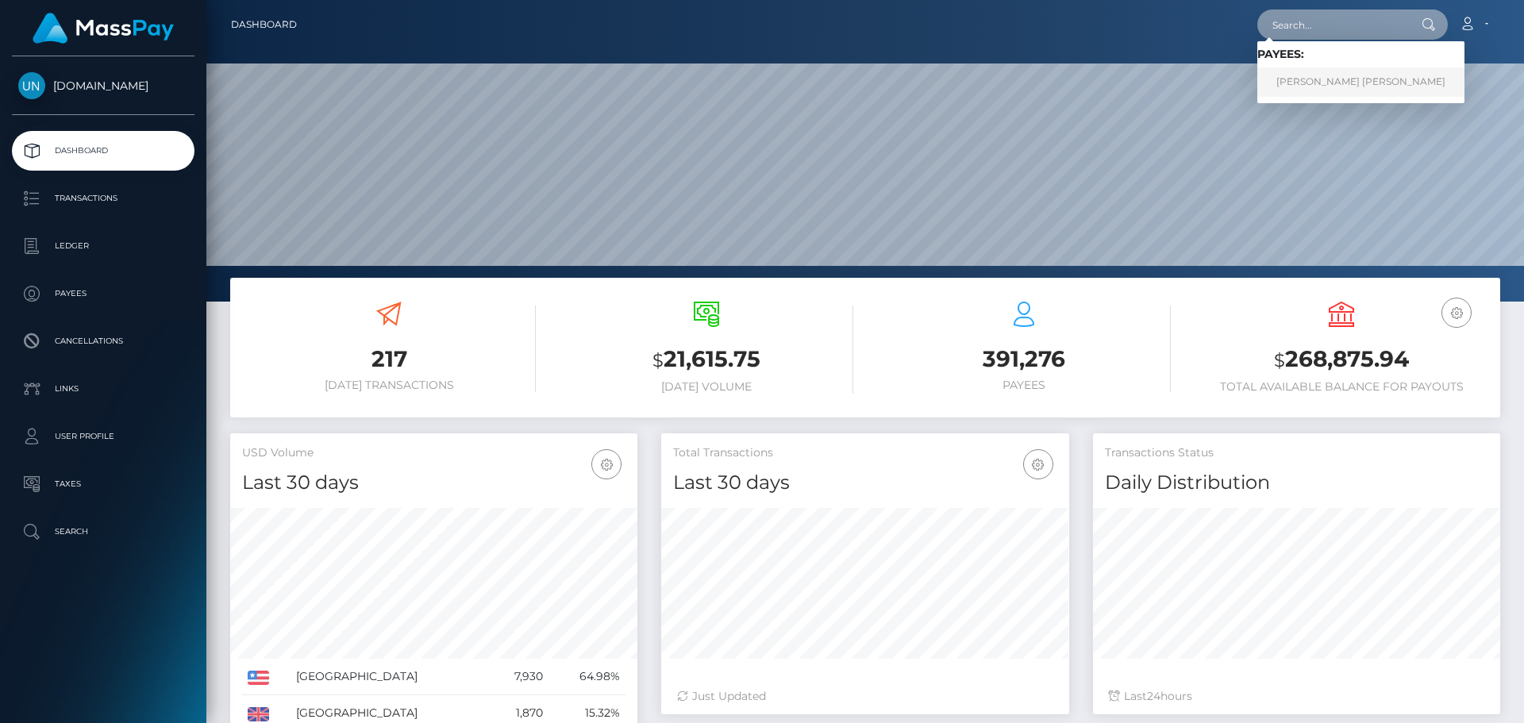
paste input "[EMAIL_ADDRESS][DOMAIN_NAME]"
type input "[EMAIL_ADDRESS][DOMAIN_NAME]"
click at [1288, 79] on link "[PERSON_NAME]" at bounding box center [1320, 81] width 127 height 29
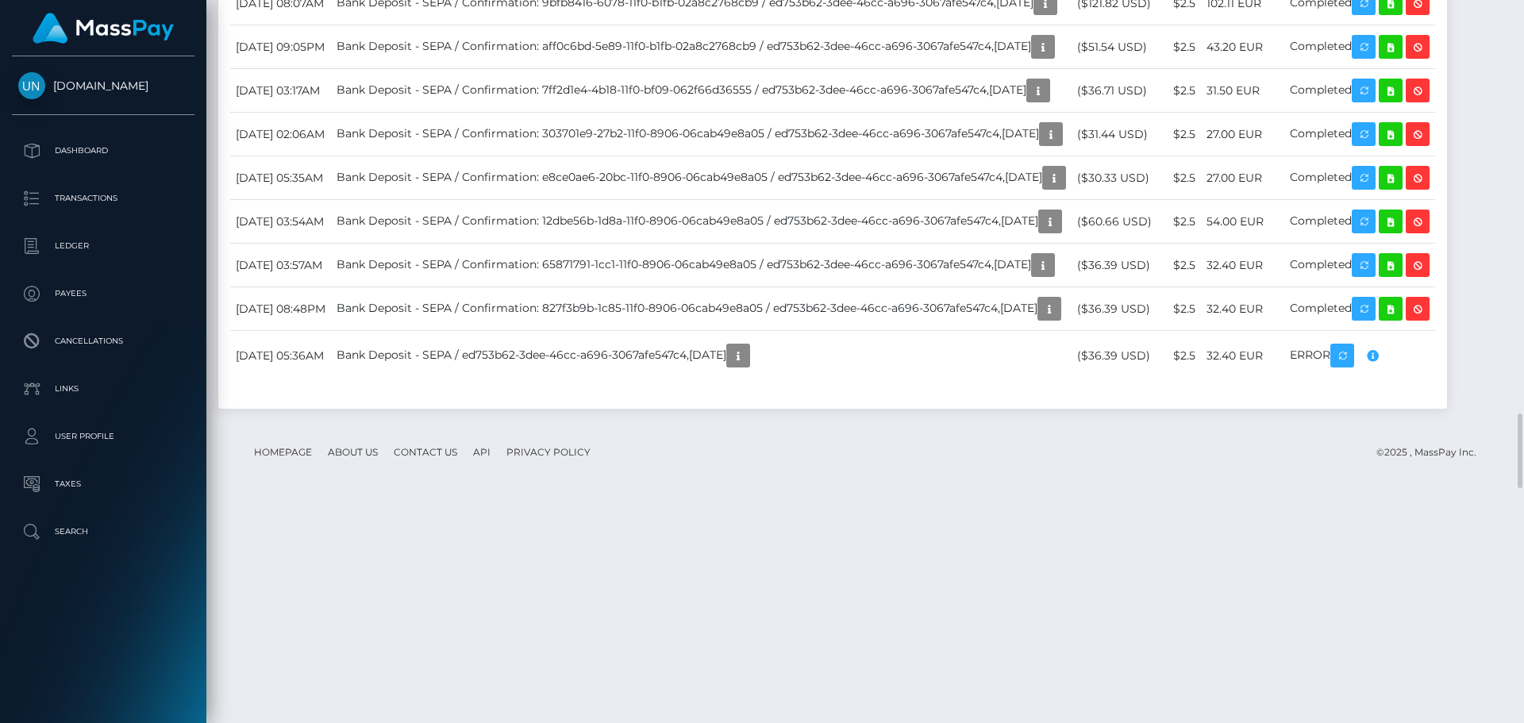
scroll to position [191, 408]
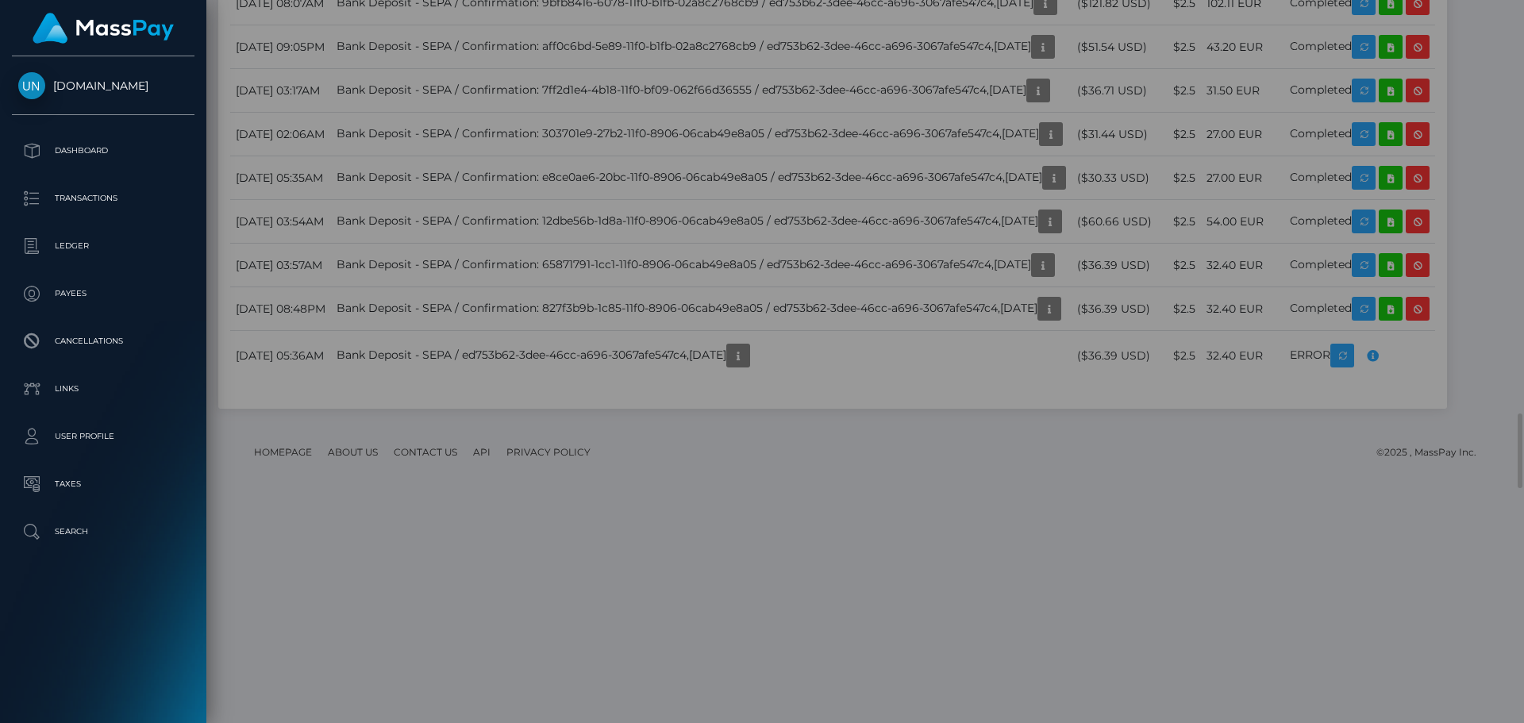
scroll to position [0, 0]
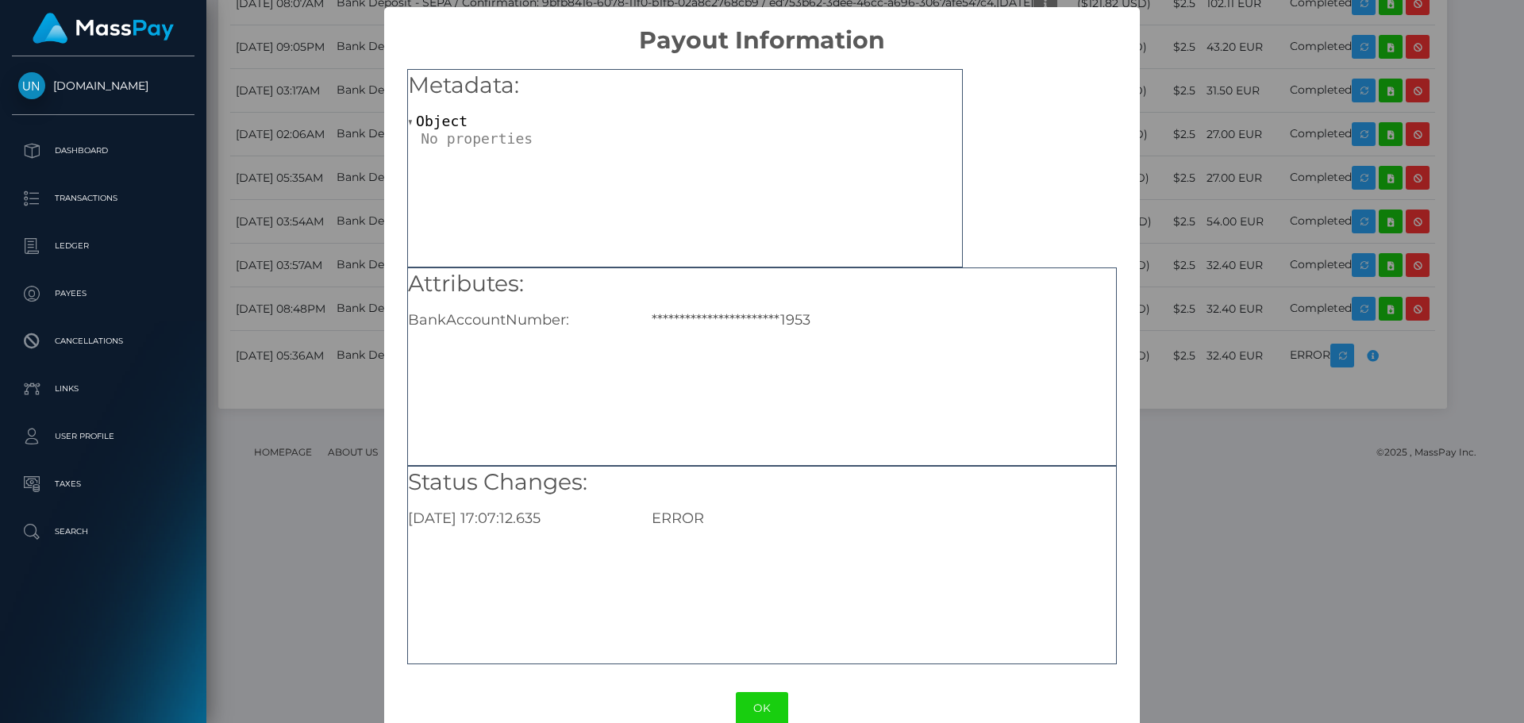
click at [1196, 223] on div "**********" at bounding box center [762, 361] width 1524 height 723
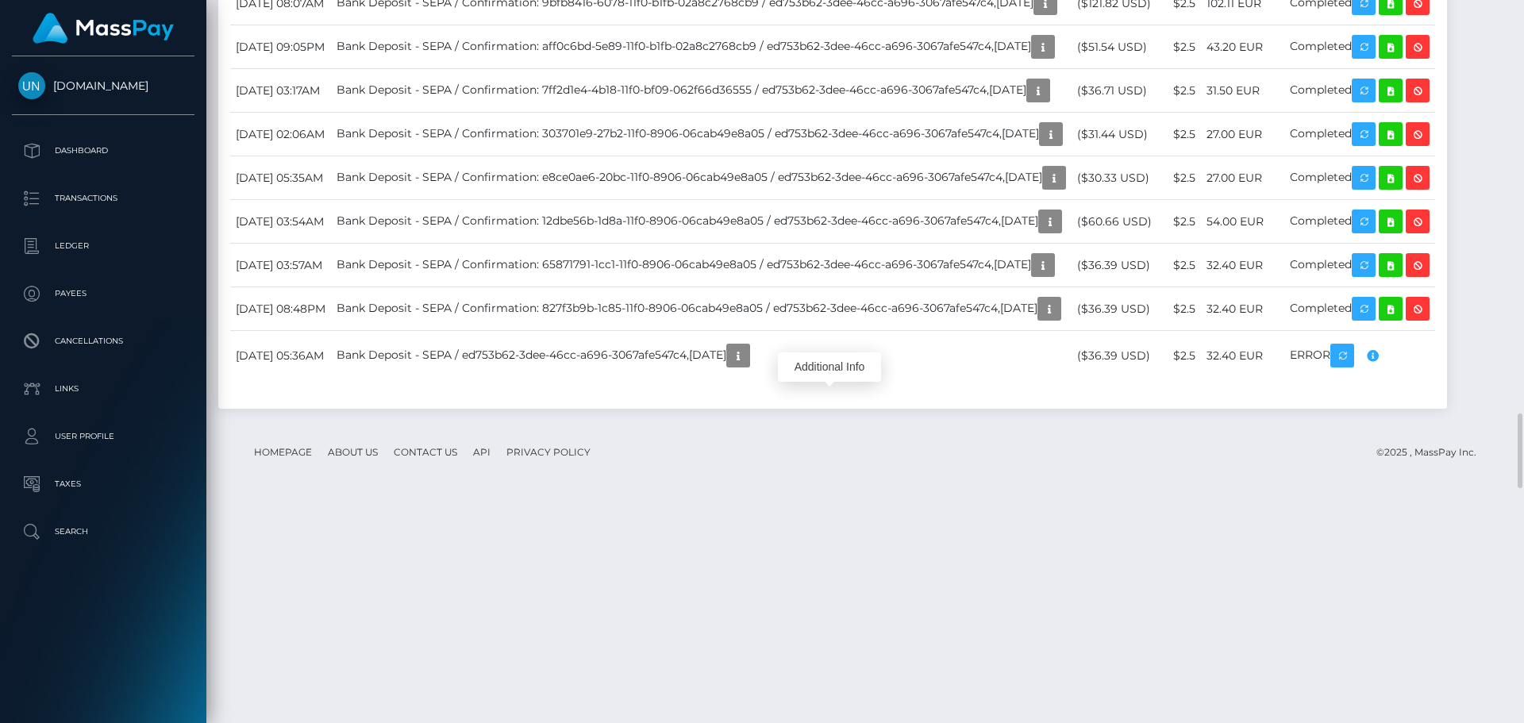
scroll to position [191, 408]
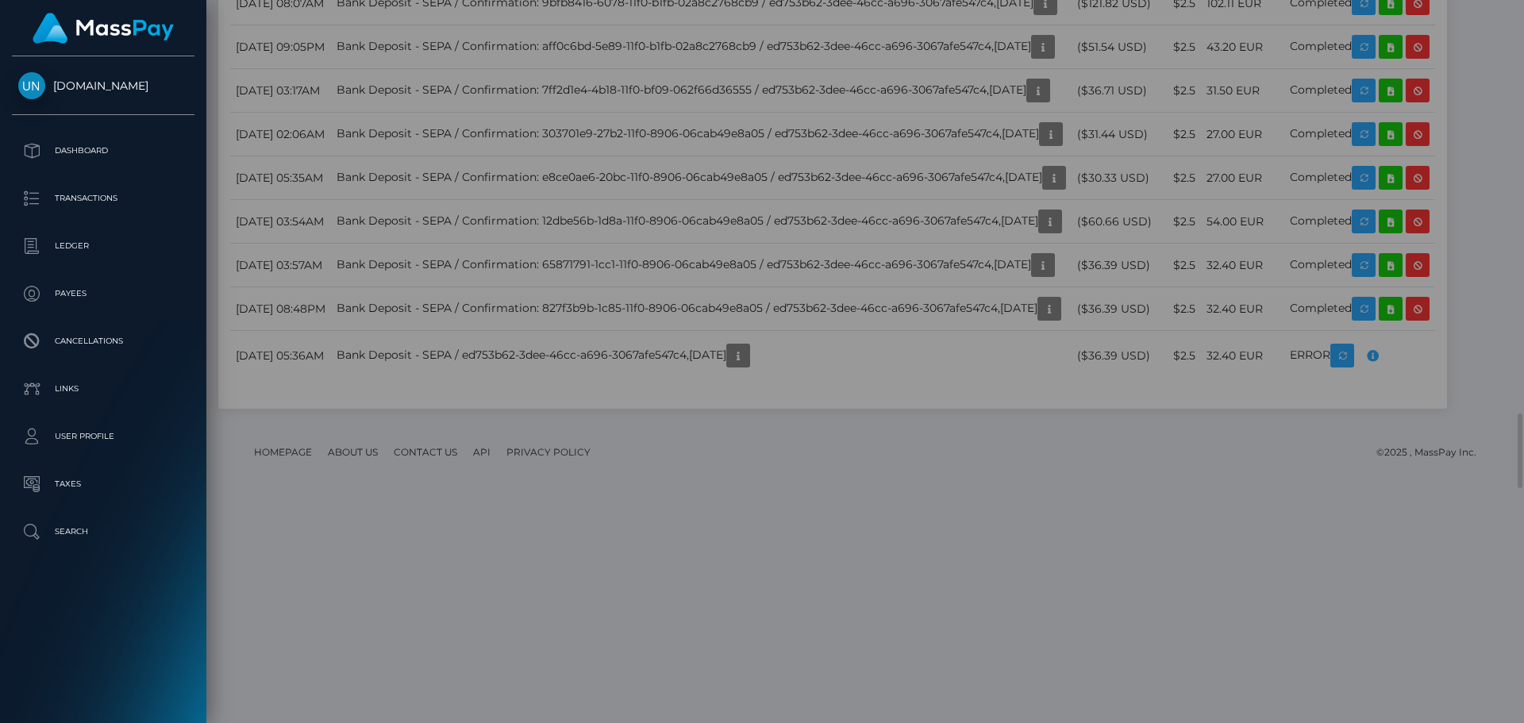
scroll to position [0, 0]
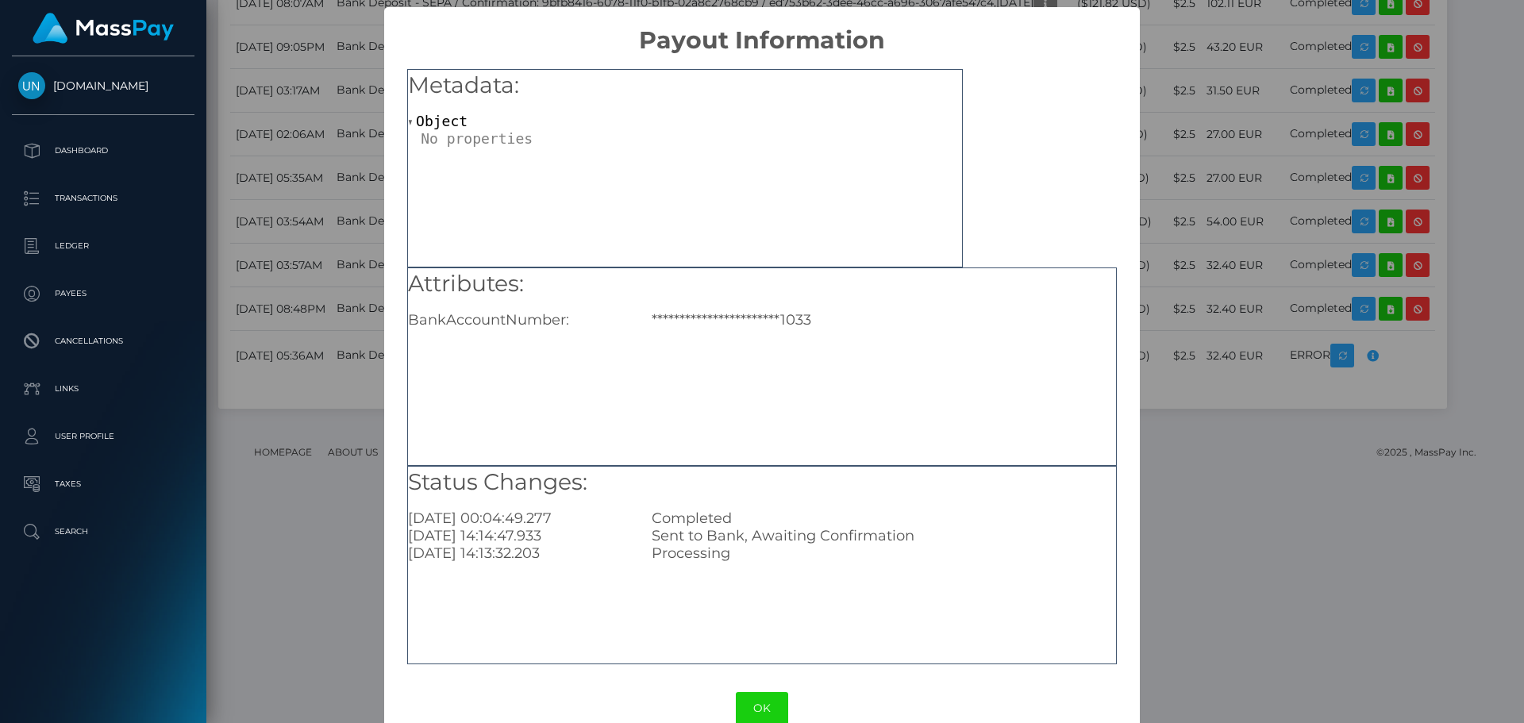
click at [1244, 203] on div "**********" at bounding box center [762, 361] width 1524 height 723
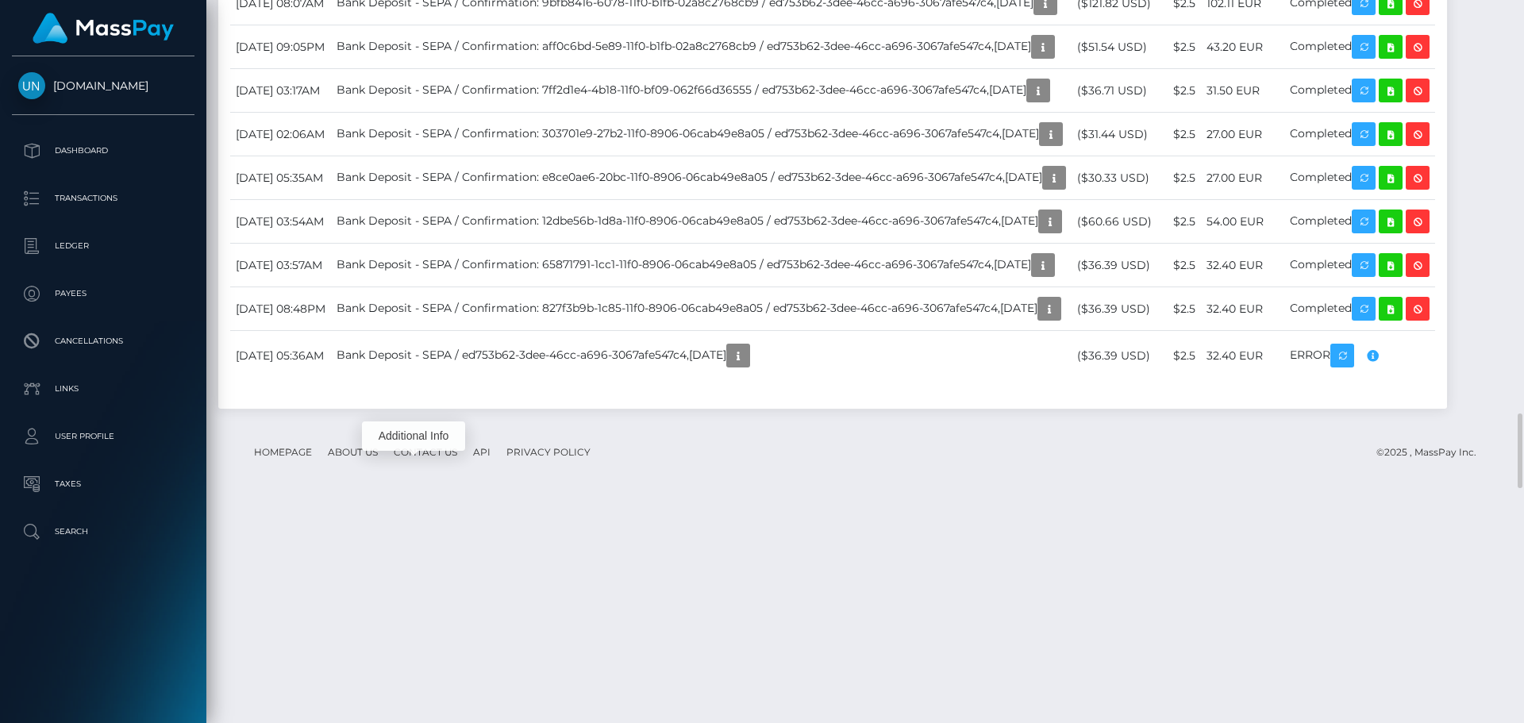
scroll to position [191, 408]
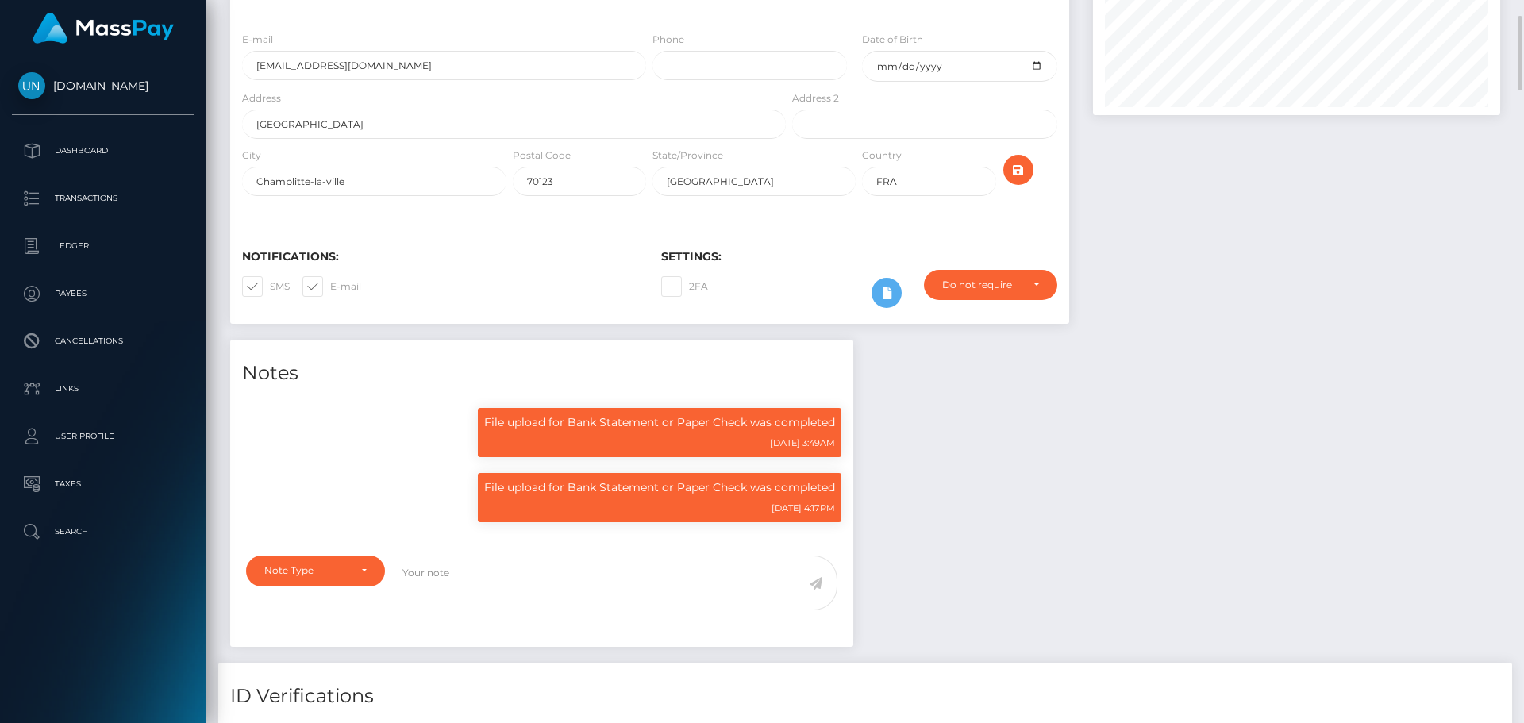
scroll to position [0, 0]
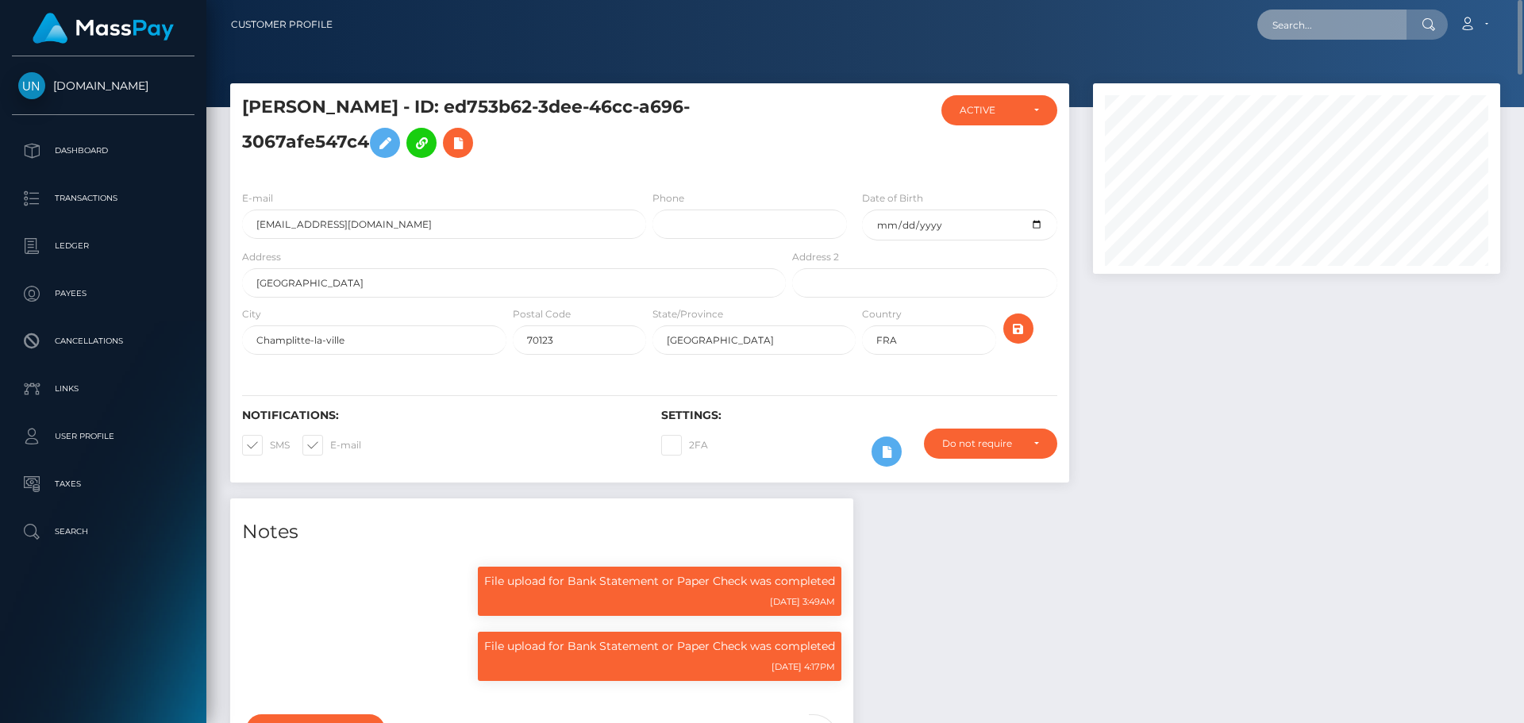
click at [1394, 36] on input "text" at bounding box center [1331, 25] width 149 height 30
paste input "petiteprincesse261@gmail.com"
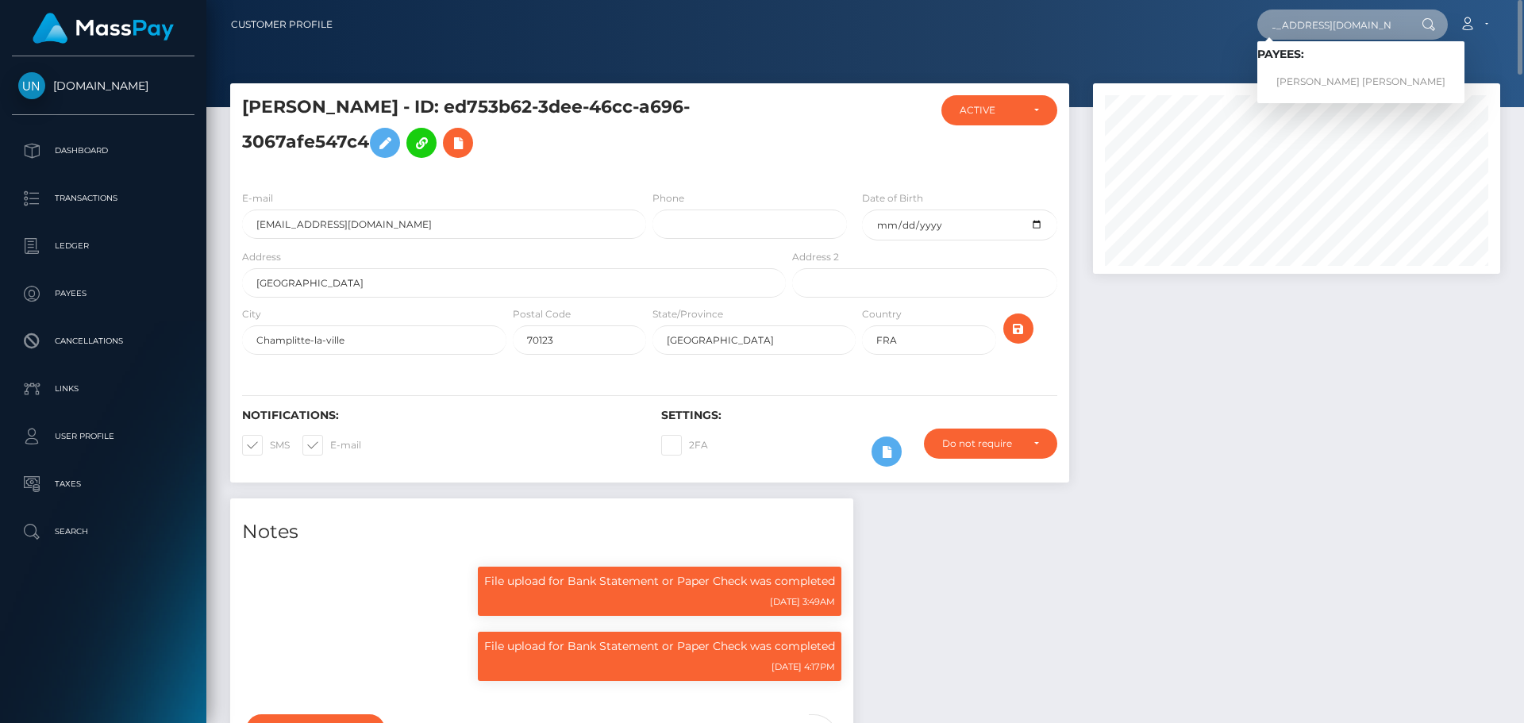
type input "petiteprincesse261@gmail.com"
click at [1342, 75] on link "LYDIE-VICTORIA MARIE PHILIPPE" at bounding box center [1360, 81] width 207 height 29
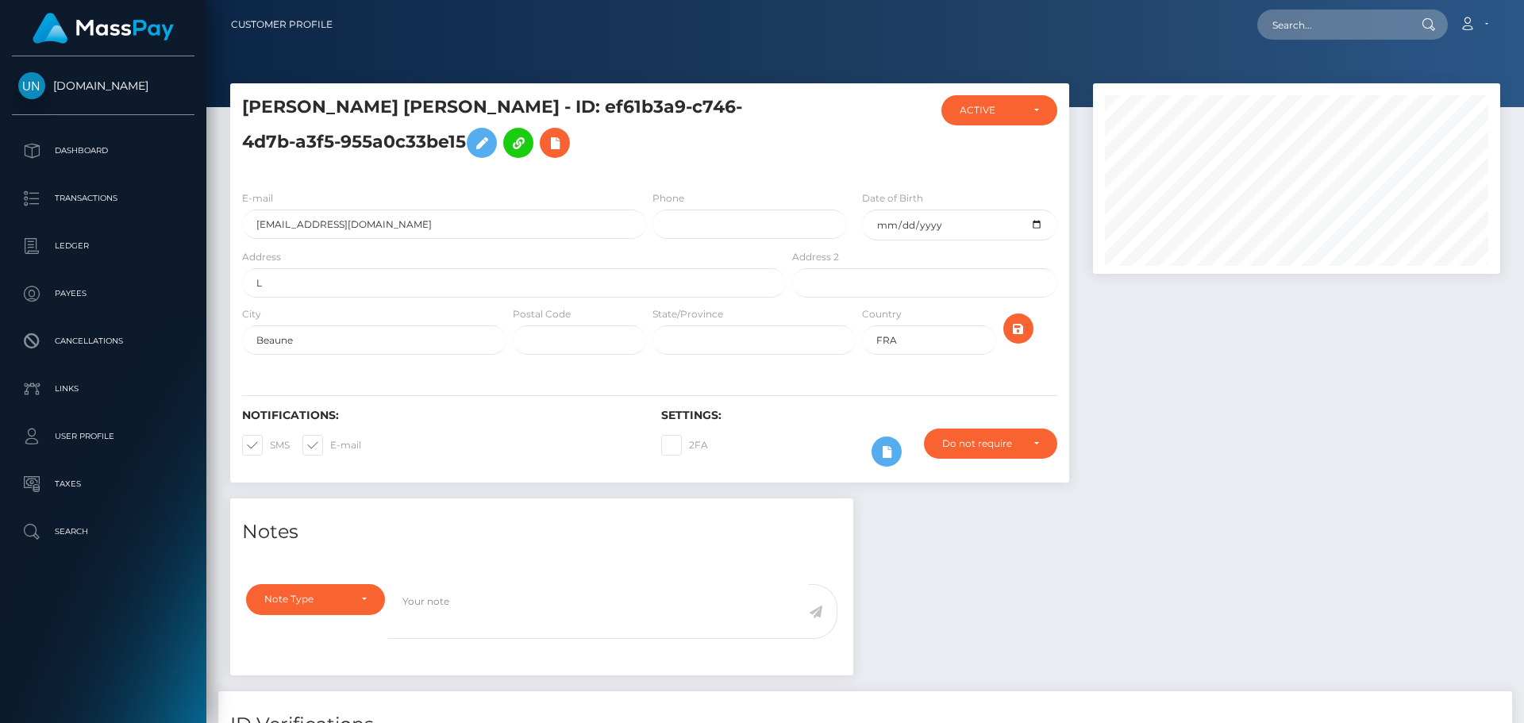
scroll to position [191, 408]
paste input "rue des plantes 21250 Corberon"
drag, startPoint x: 356, startPoint y: 285, endPoint x: 248, endPoint y: 306, distance: 110.9
click at [248, 306] on form "E-mail petiteprincesse261@gmail.com Phone Date of Birth 1988-12-29 Address L Ad…" at bounding box center [649, 276] width 815 height 173
click at [349, 285] on input "rue des plantes 21250 Corberon" at bounding box center [514, 282] width 544 height 29
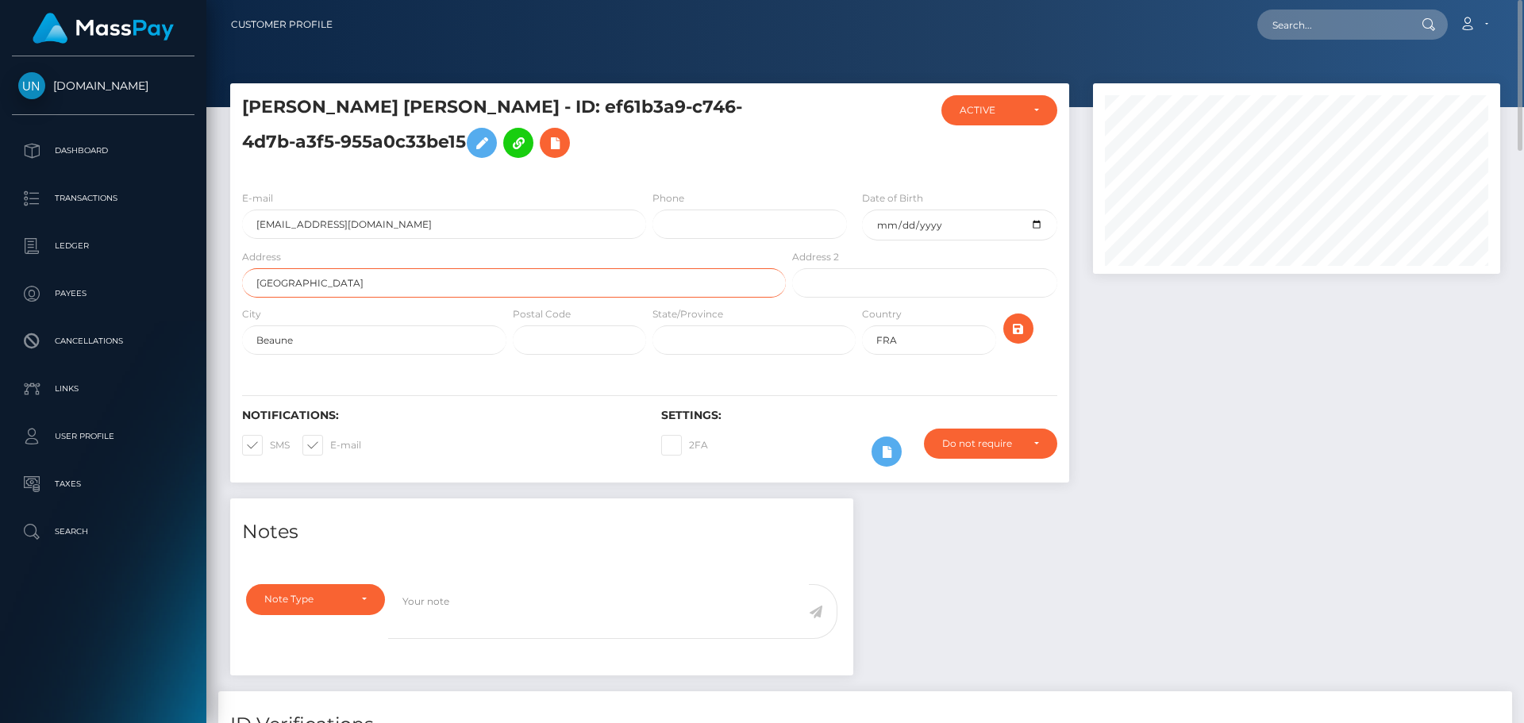
click at [349, 285] on input "rue des plantes 21250 Corberon" at bounding box center [514, 282] width 544 height 29
type input "rue des plantes 21250 Corberon"
click at [540, 339] on input "text" at bounding box center [579, 339] width 133 height 29
paste input "21250"
type input "21250"
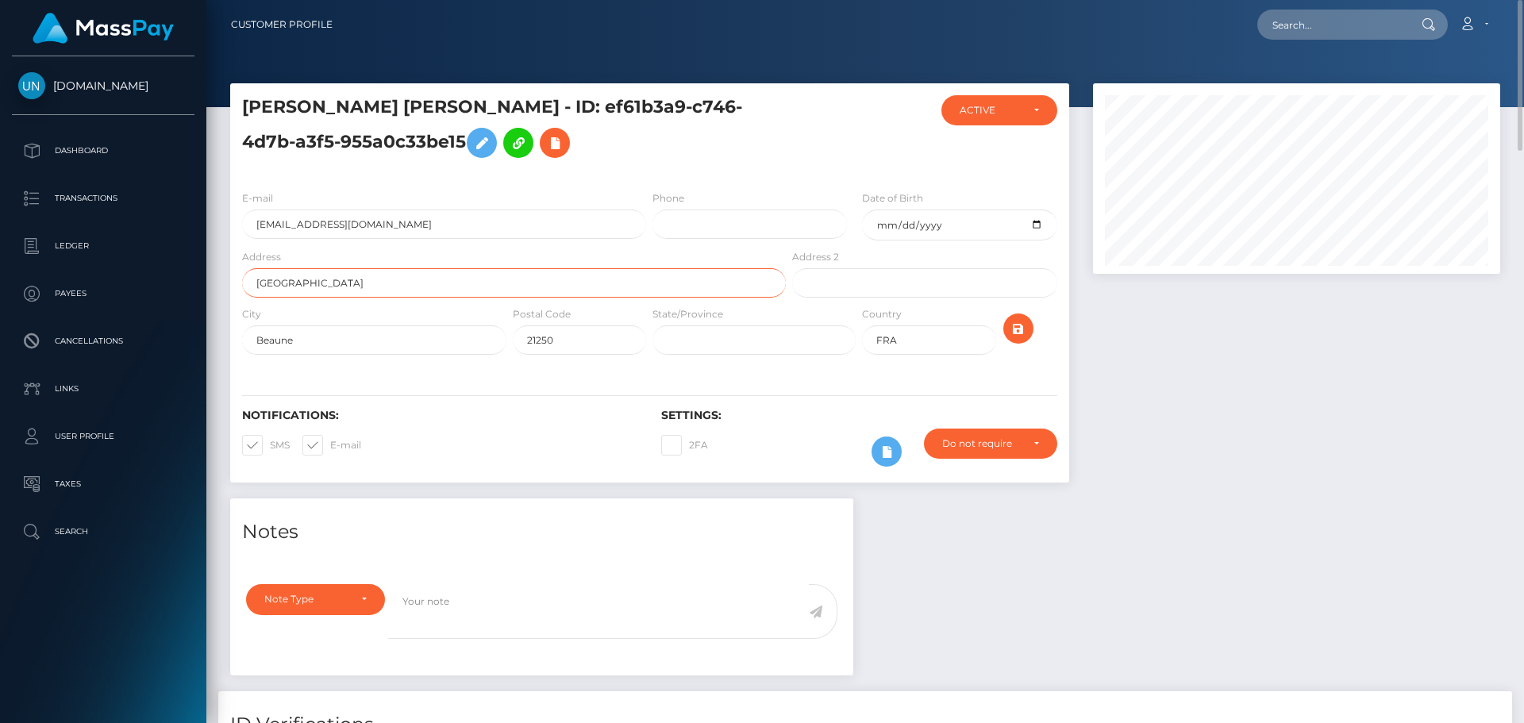
drag, startPoint x: 468, startPoint y: 289, endPoint x: 431, endPoint y: 300, distance: 38.2
click at [431, 300] on div "Address rue des plantes 21250 Corberon" at bounding box center [509, 276] width 559 height 57
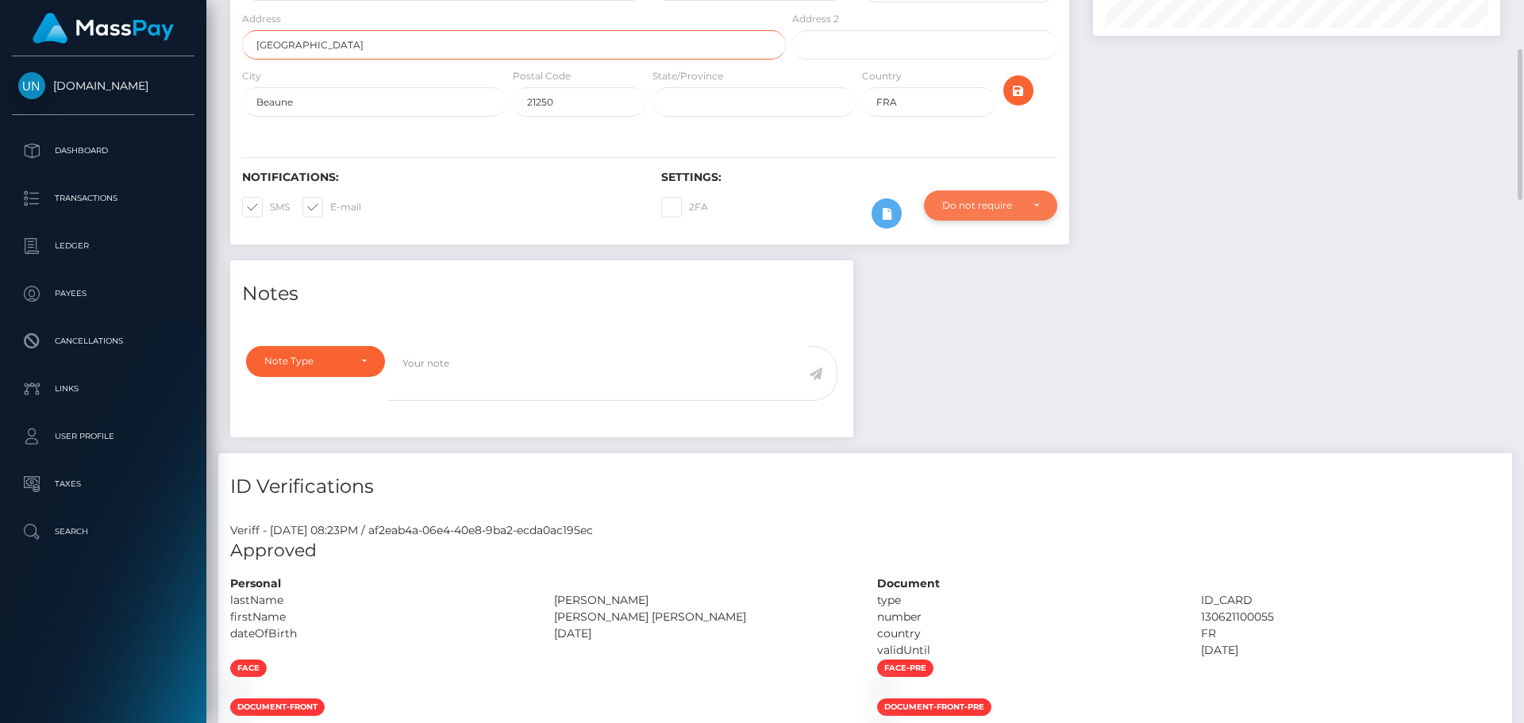
scroll to position [0, 0]
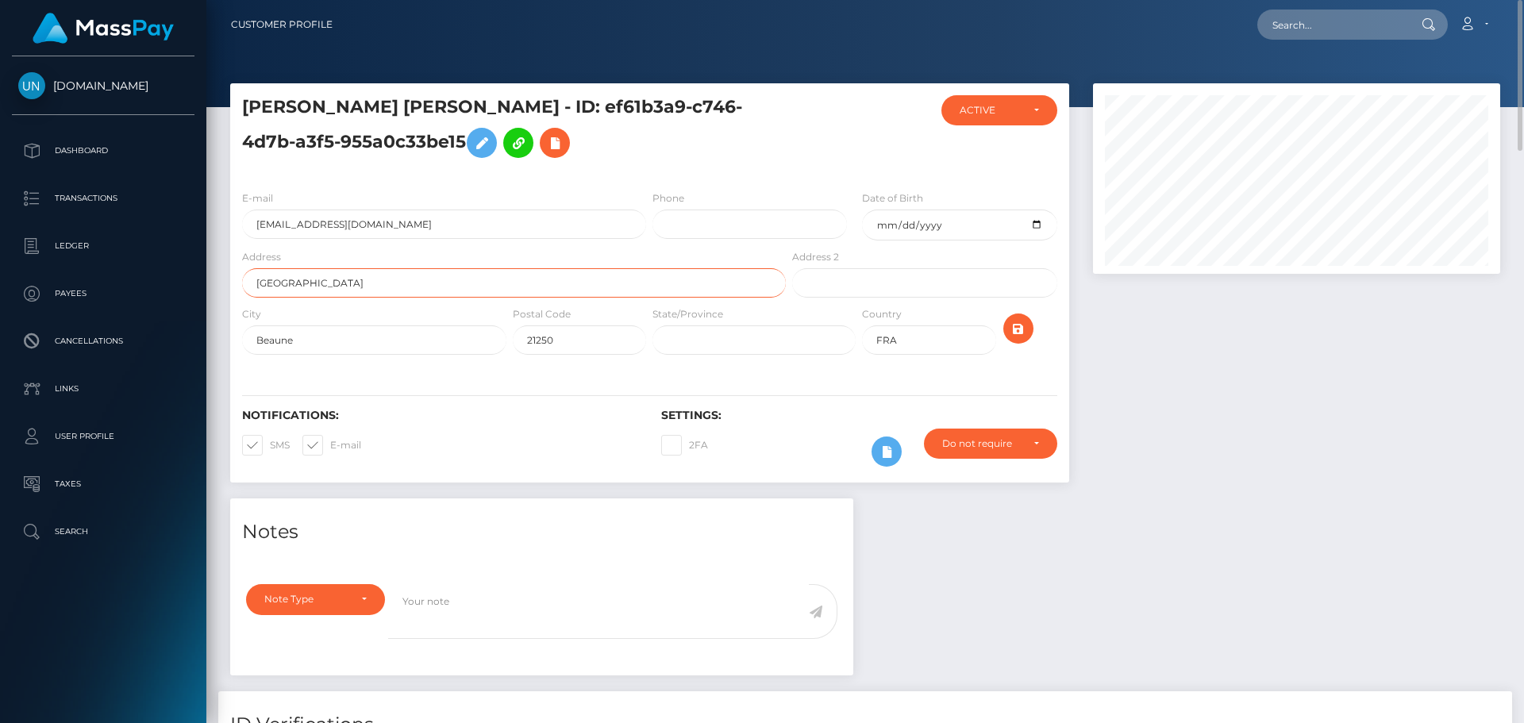
drag, startPoint x: 426, startPoint y: 278, endPoint x: 333, endPoint y: 298, distance: 94.4
click at [333, 298] on div "Address rue des plantes 21250 Corberon" at bounding box center [509, 276] width 559 height 57
click at [259, 275] on input "rue des plantes" at bounding box center [514, 282] width 544 height 29
type input "Rue des plantes"
click at [1007, 329] on button "submit" at bounding box center [1018, 329] width 30 height 30
